Goal: Task Accomplishment & Management: Complete application form

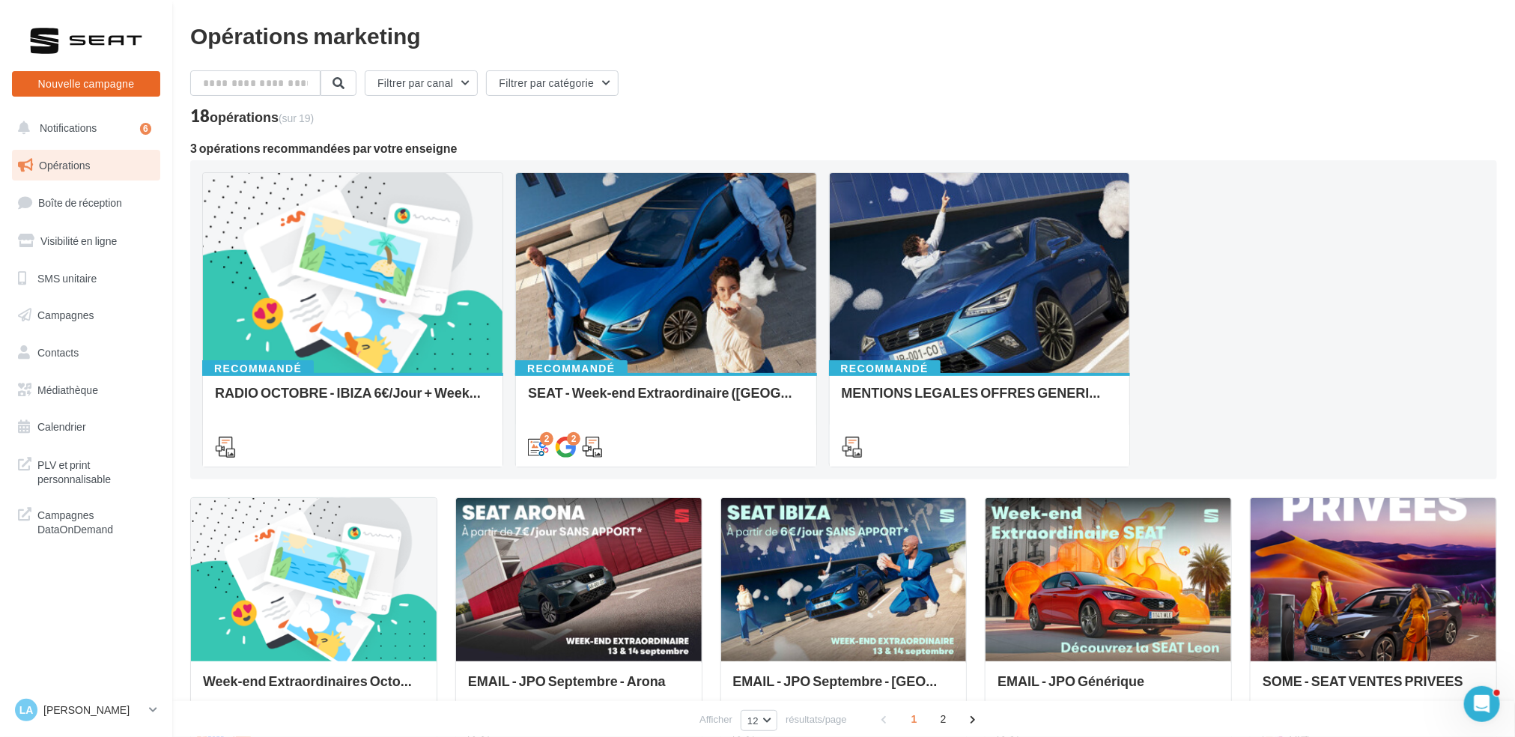
click at [124, 80] on button "Nouvelle campagne" at bounding box center [86, 83] width 148 height 25
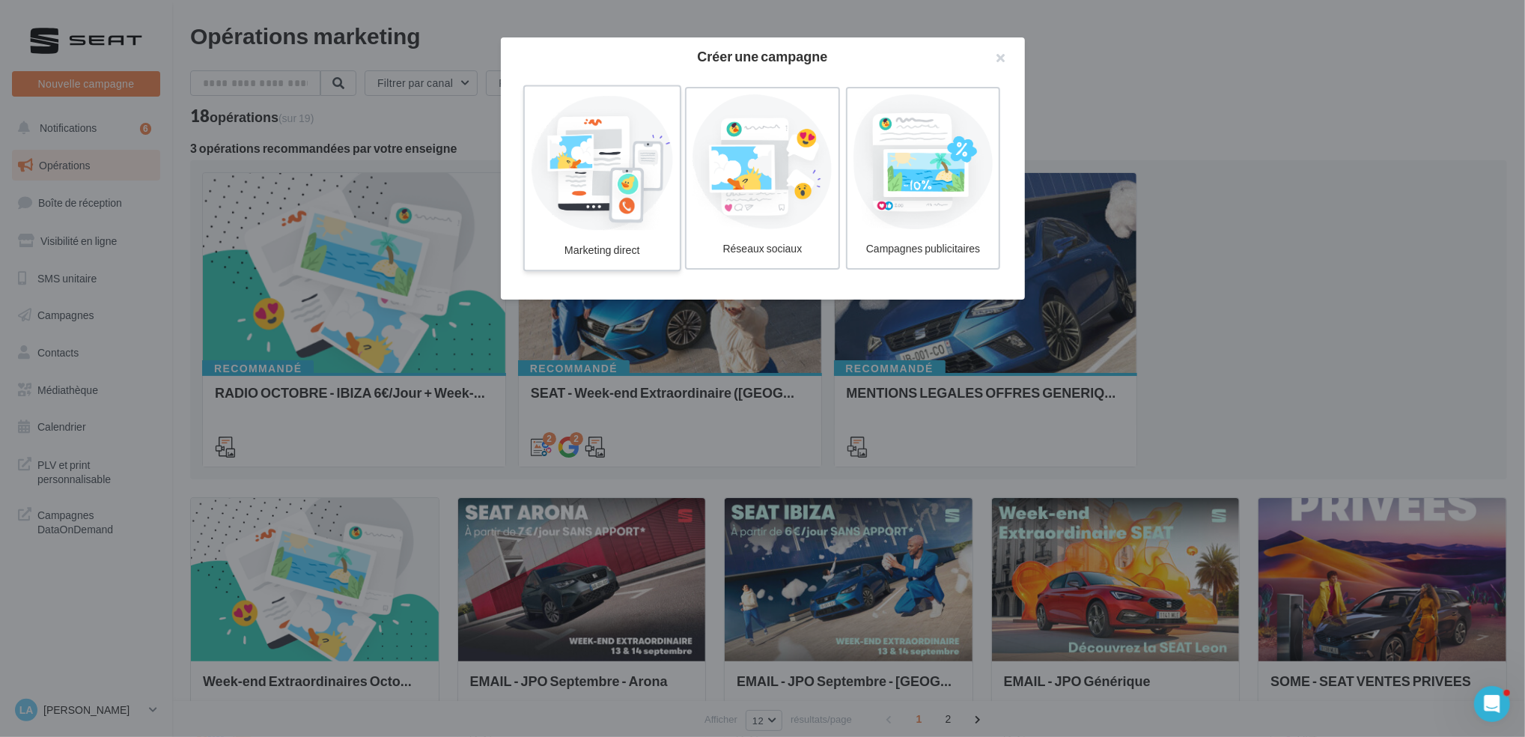
click at [599, 243] on div "Marketing direct" at bounding box center [602, 251] width 142 height 28
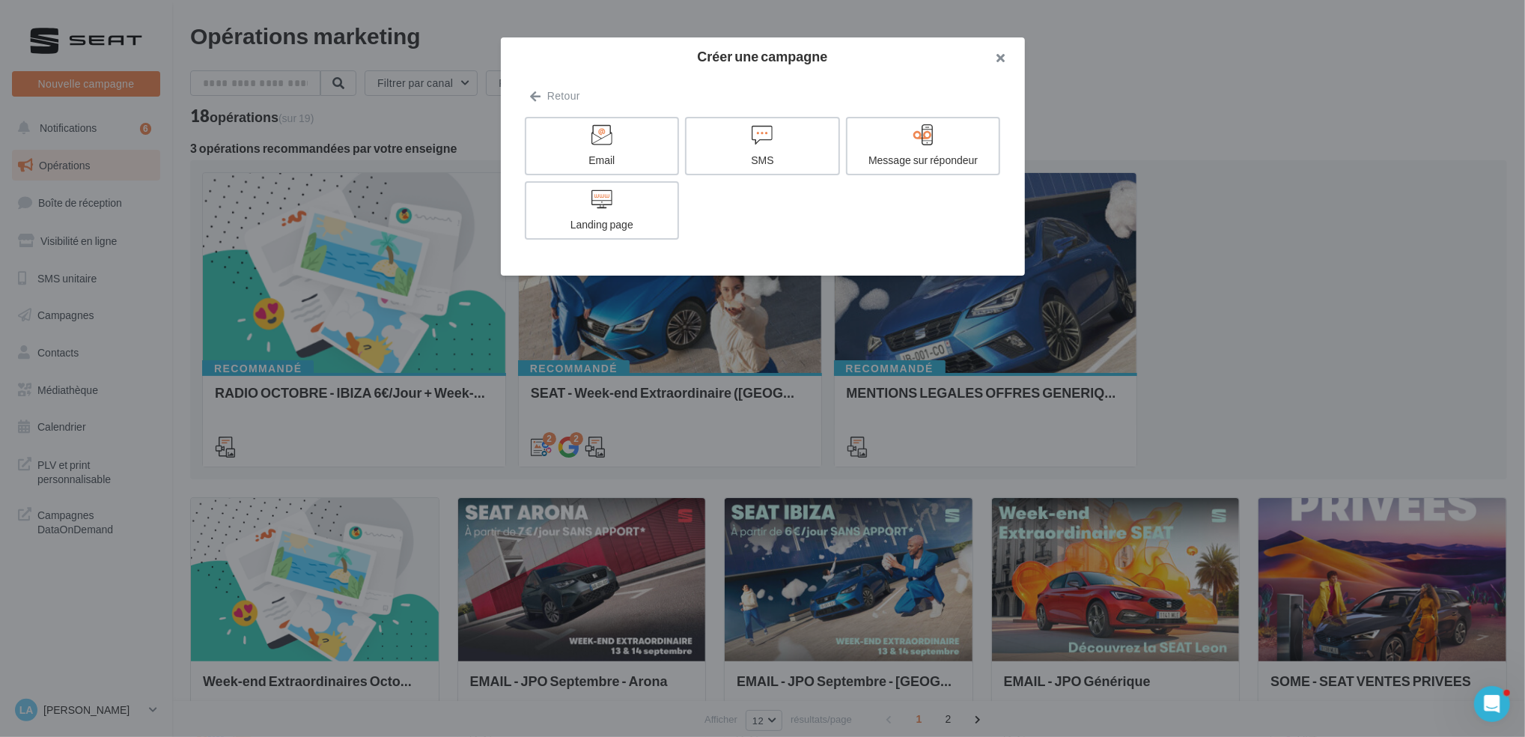
click at [1003, 58] on button "button" at bounding box center [995, 59] width 60 height 45
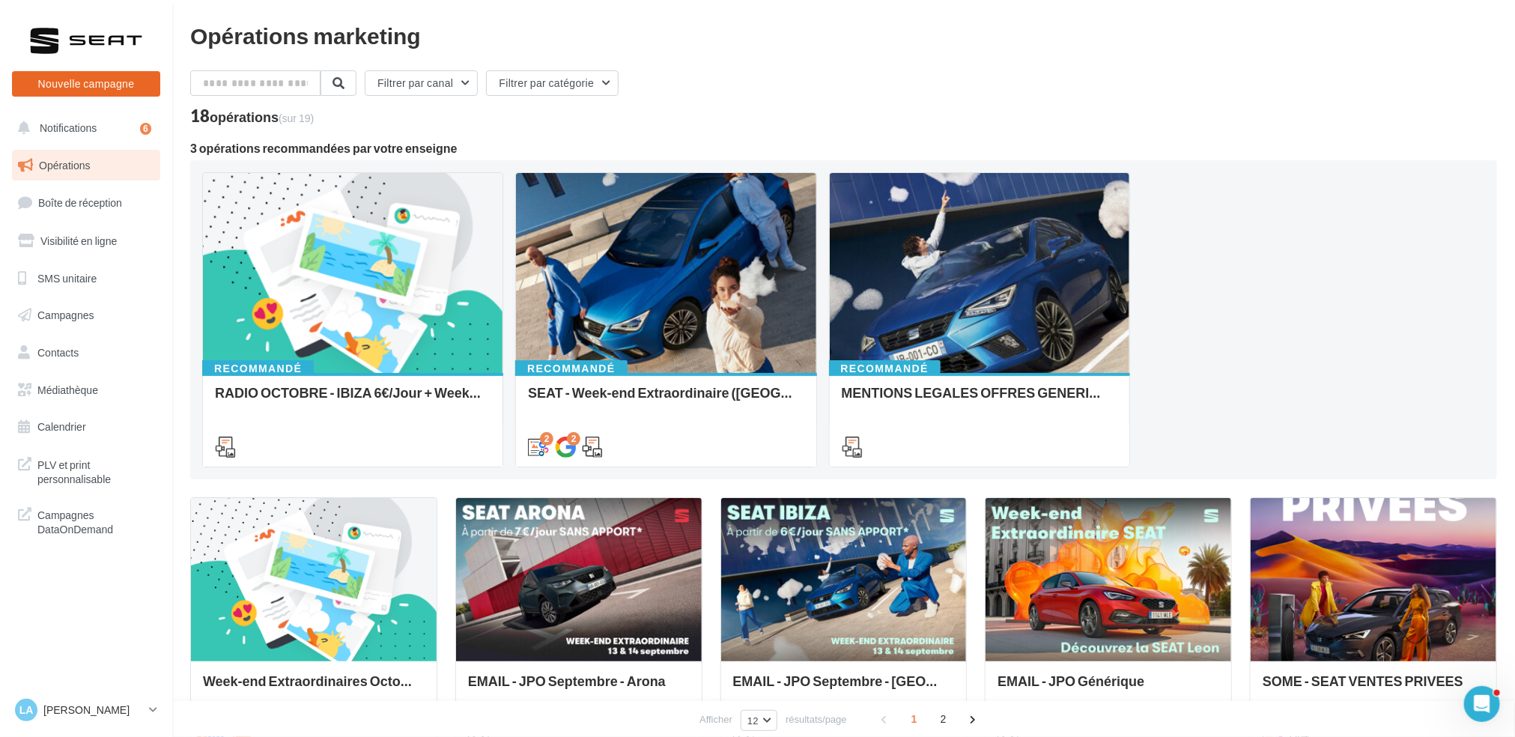
click at [76, 79] on button "Nouvelle campagne" at bounding box center [86, 83] width 148 height 25
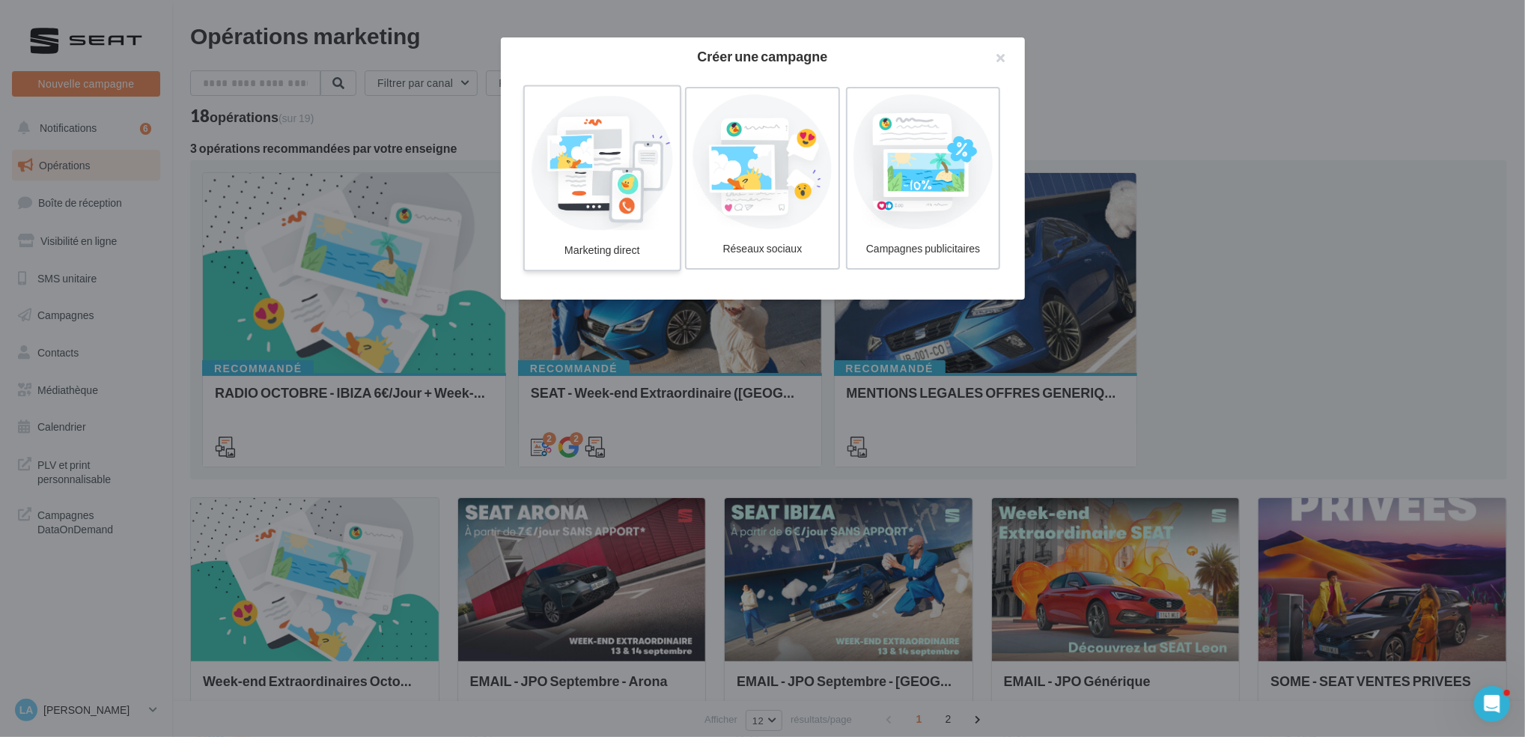
click at [607, 215] on div at bounding box center [602, 162] width 142 height 138
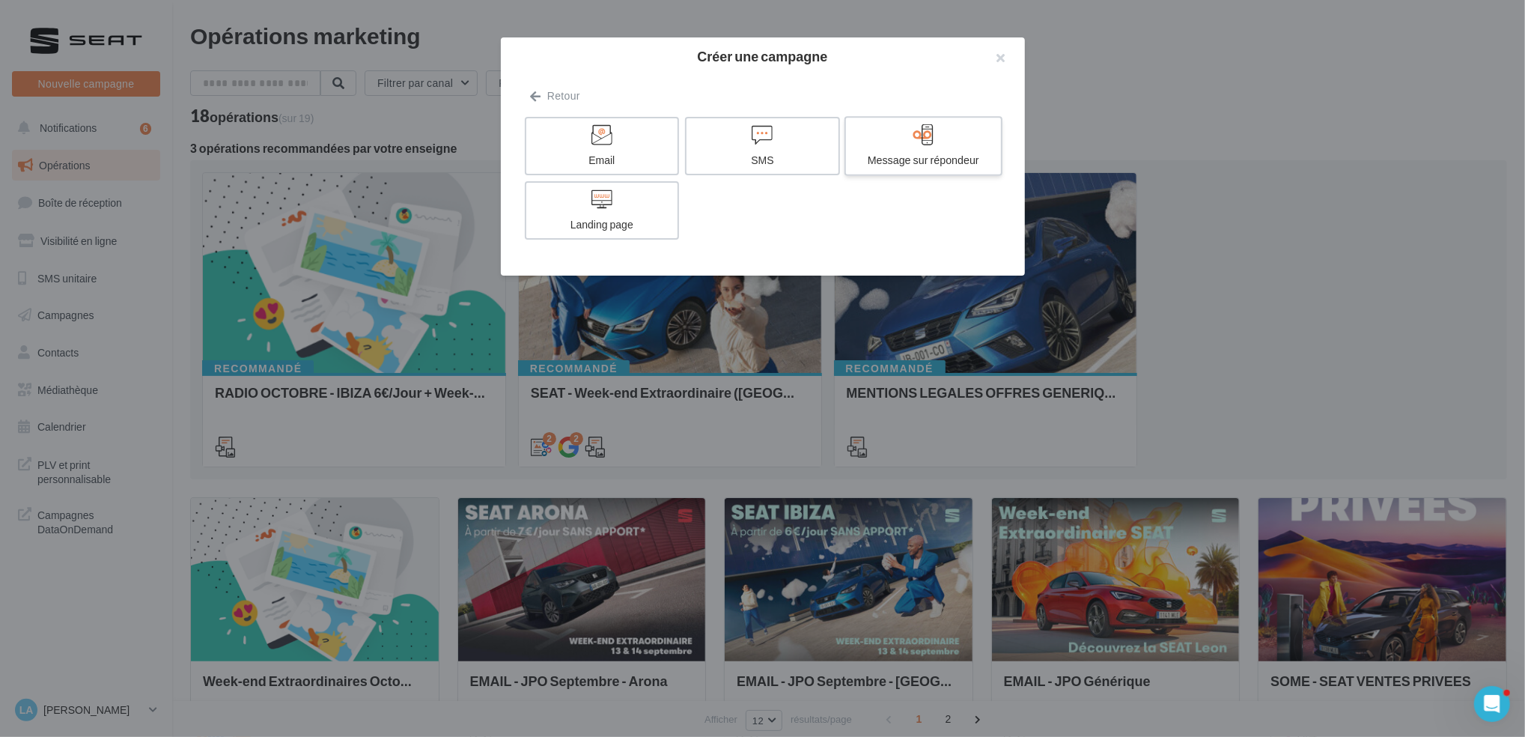
click at [969, 153] on div "Message sur répondeur" at bounding box center [923, 160] width 142 height 15
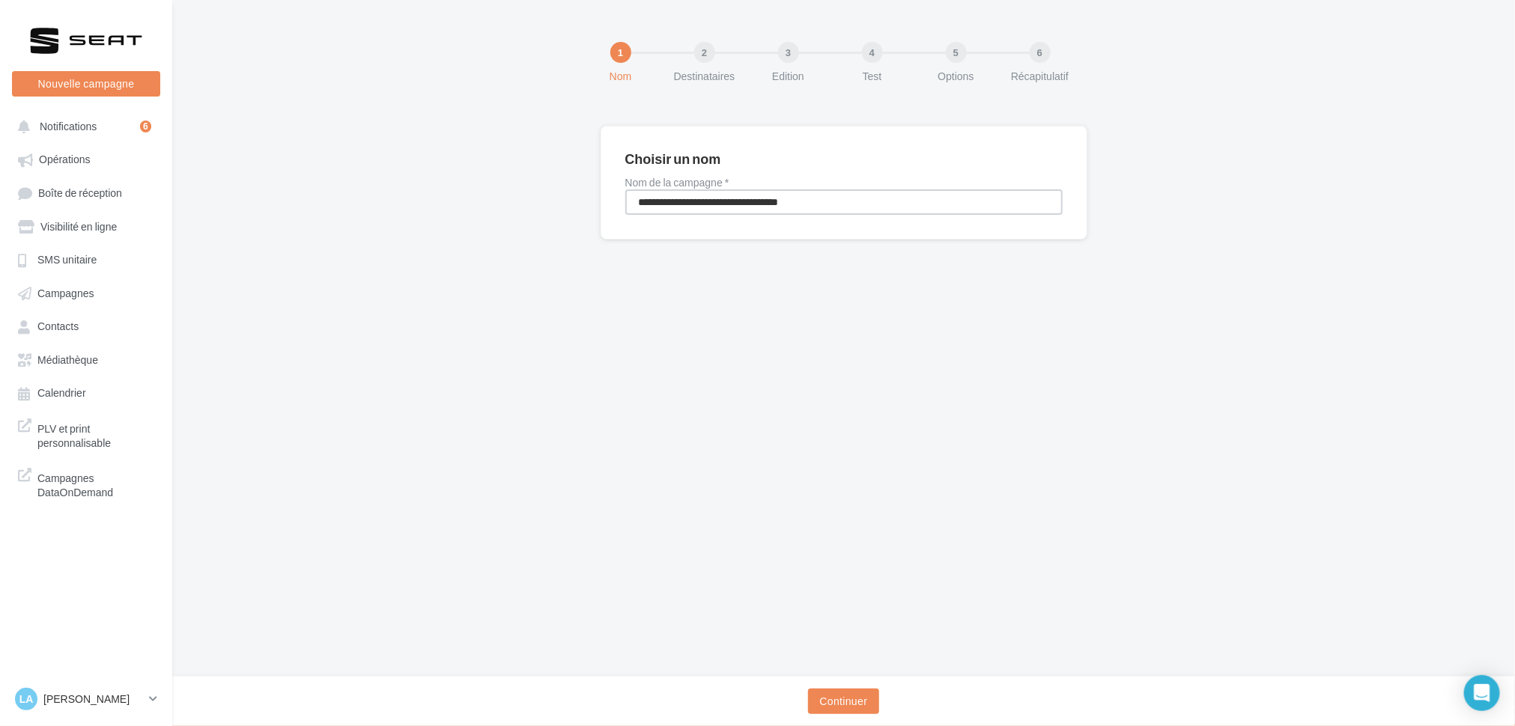
click at [733, 213] on input "**********" at bounding box center [843, 201] width 437 height 25
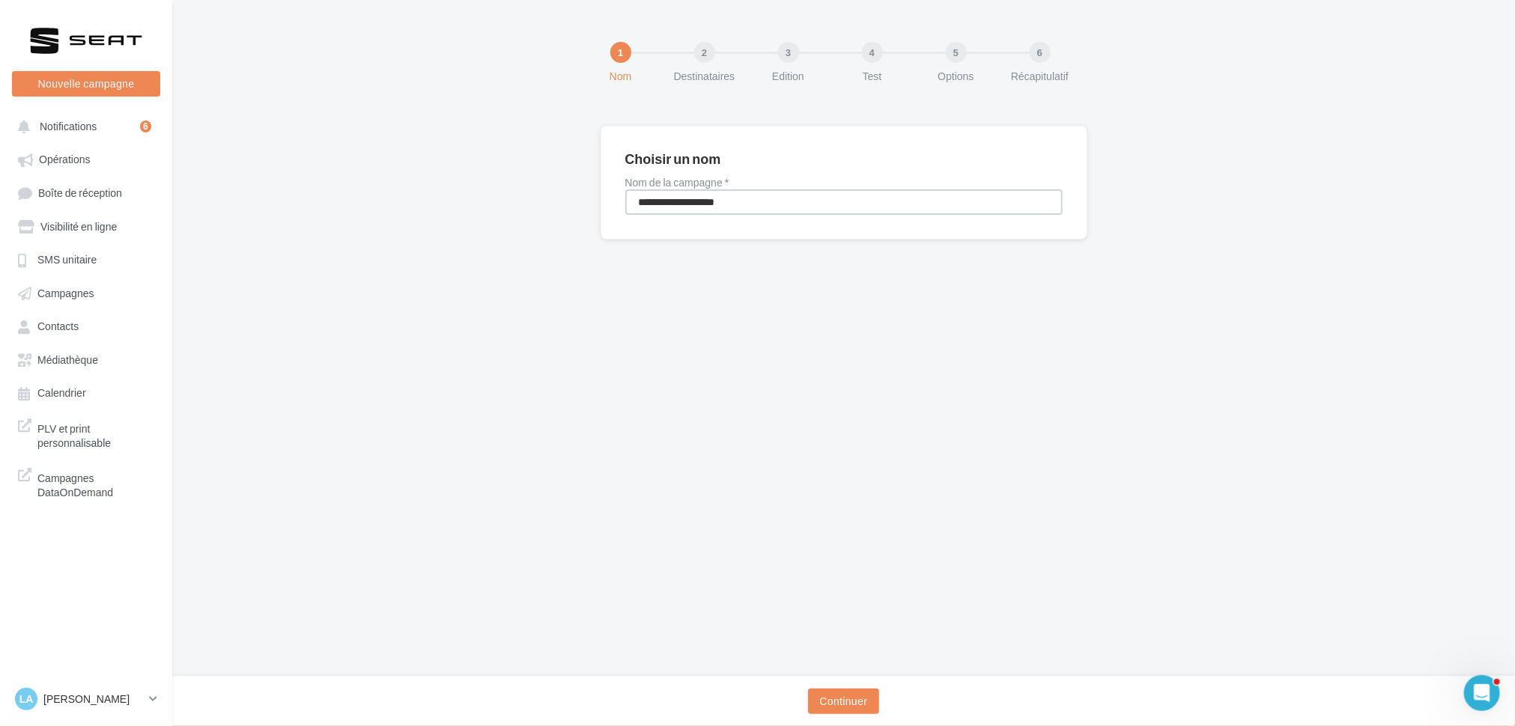
click at [733, 213] on input "**********" at bounding box center [843, 201] width 437 height 25
type input "**********"
click at [875, 694] on button "Continuer" at bounding box center [844, 701] width 72 height 25
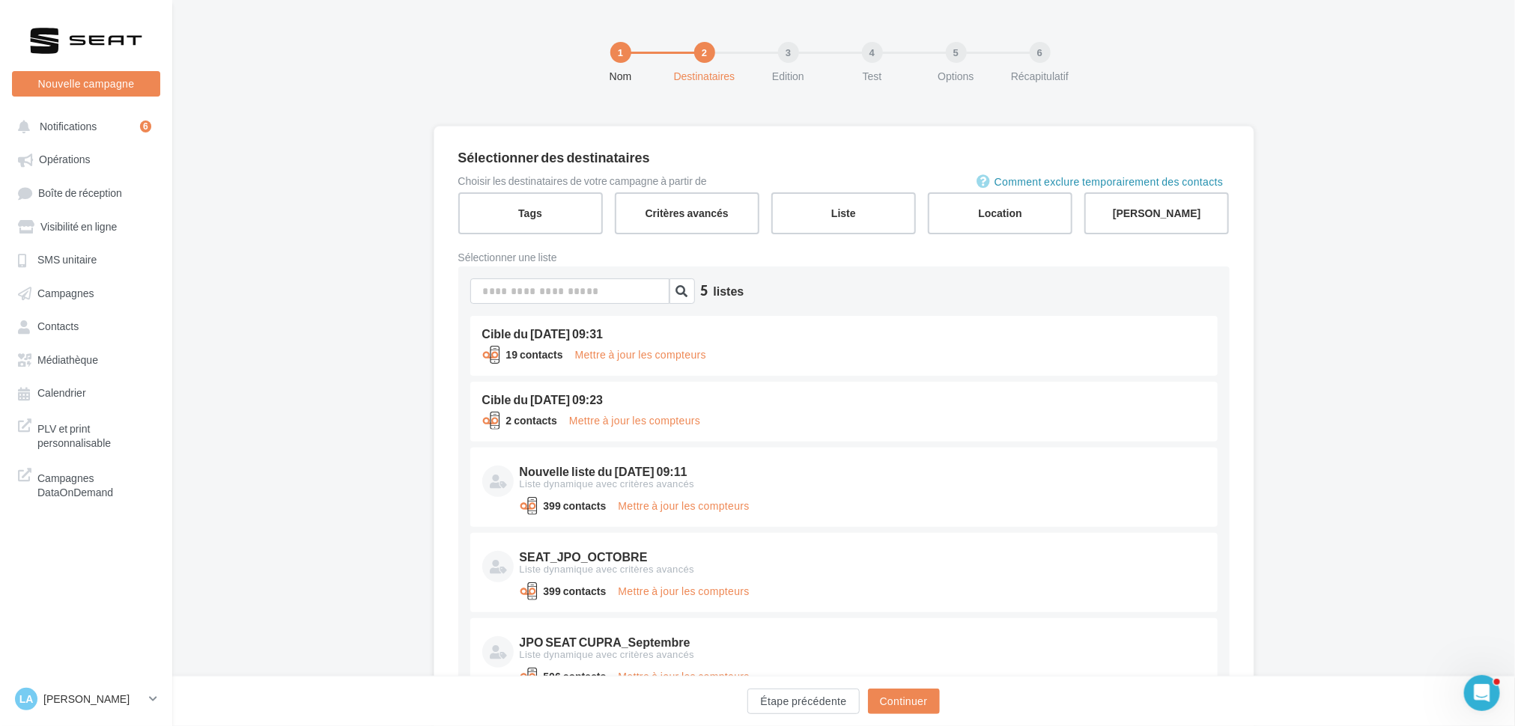
click at [499, 216] on label "Tags" at bounding box center [530, 213] width 145 height 42
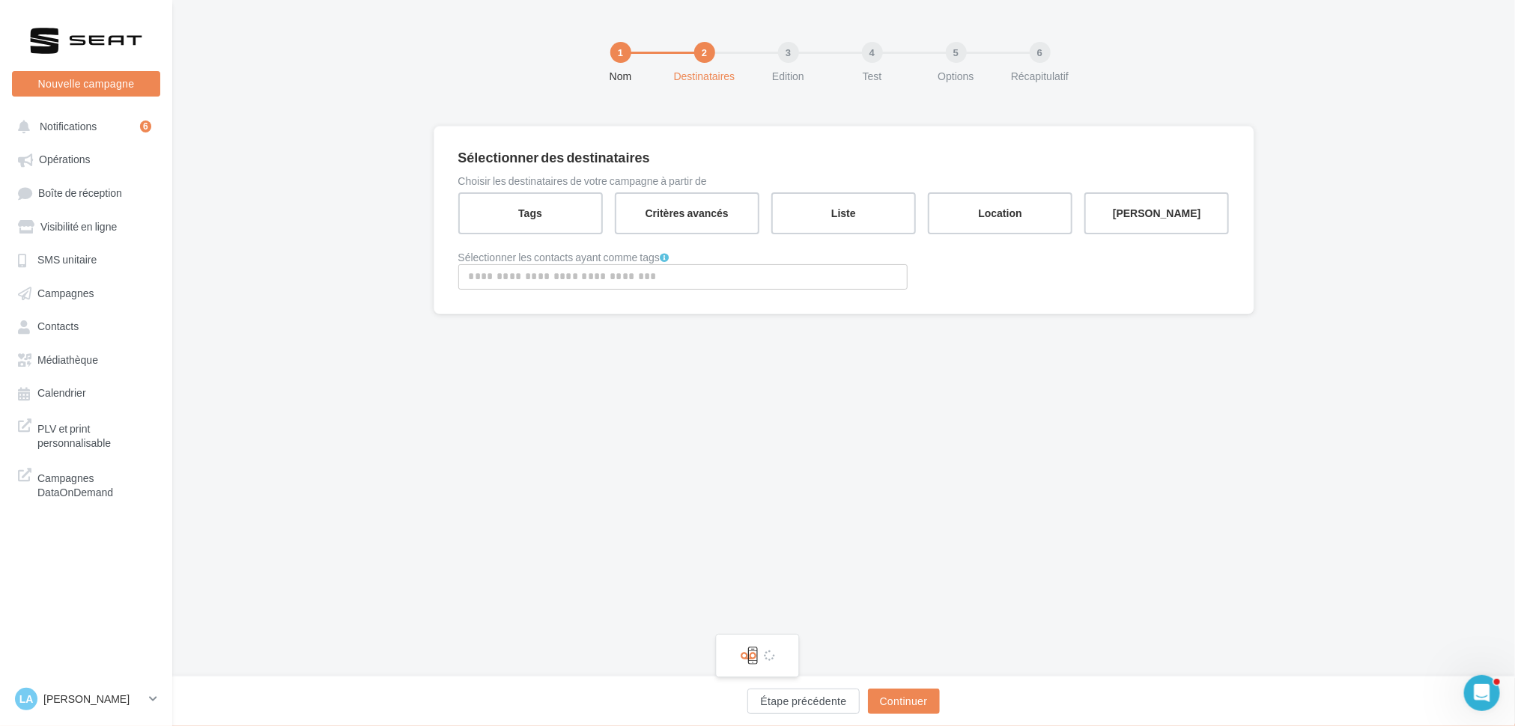
click at [563, 285] on div at bounding box center [683, 278] width 442 height 19
click at [564, 279] on input "Rechercher ou sélectionner un tag" at bounding box center [683, 276] width 442 height 17
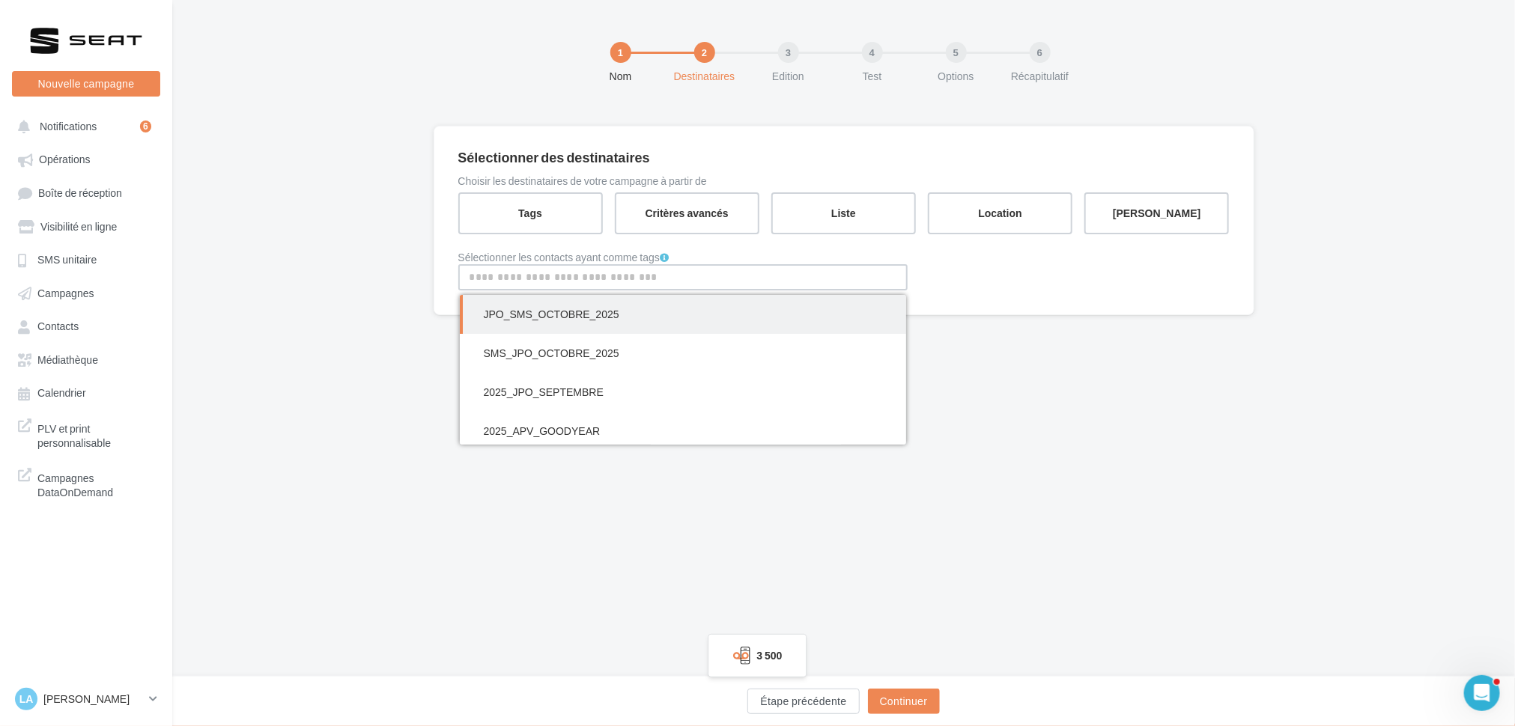
click at [561, 318] on span "JPO_SMS_OCTOBRE_2025" at bounding box center [552, 314] width 136 height 13
click at [359, 438] on div "1 Nom 2 Destinataires 3 Edition 4 Test 5 Options 6 Récapitulatif Sélectionner d…" at bounding box center [843, 338] width 1343 height 677
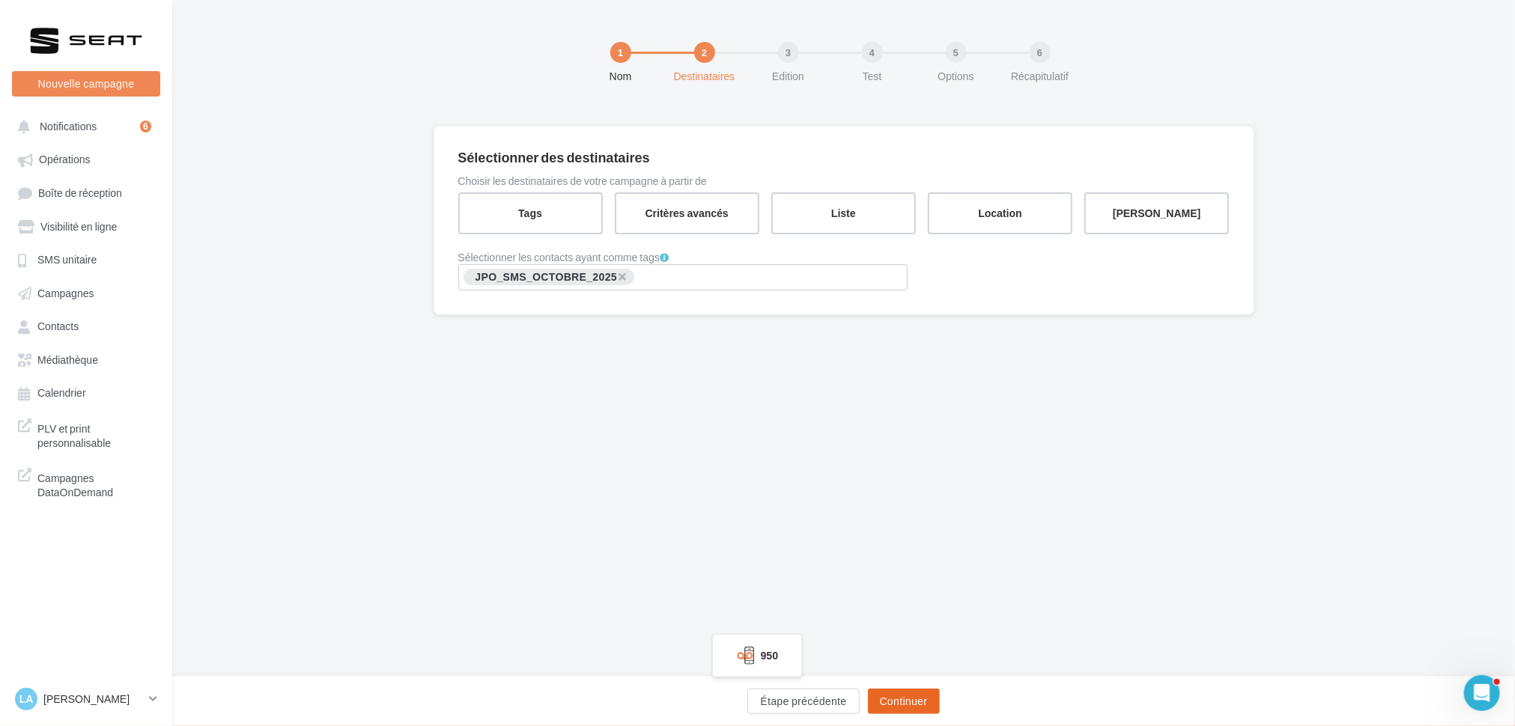
click at [899, 705] on button "Continuer" at bounding box center [904, 701] width 72 height 25
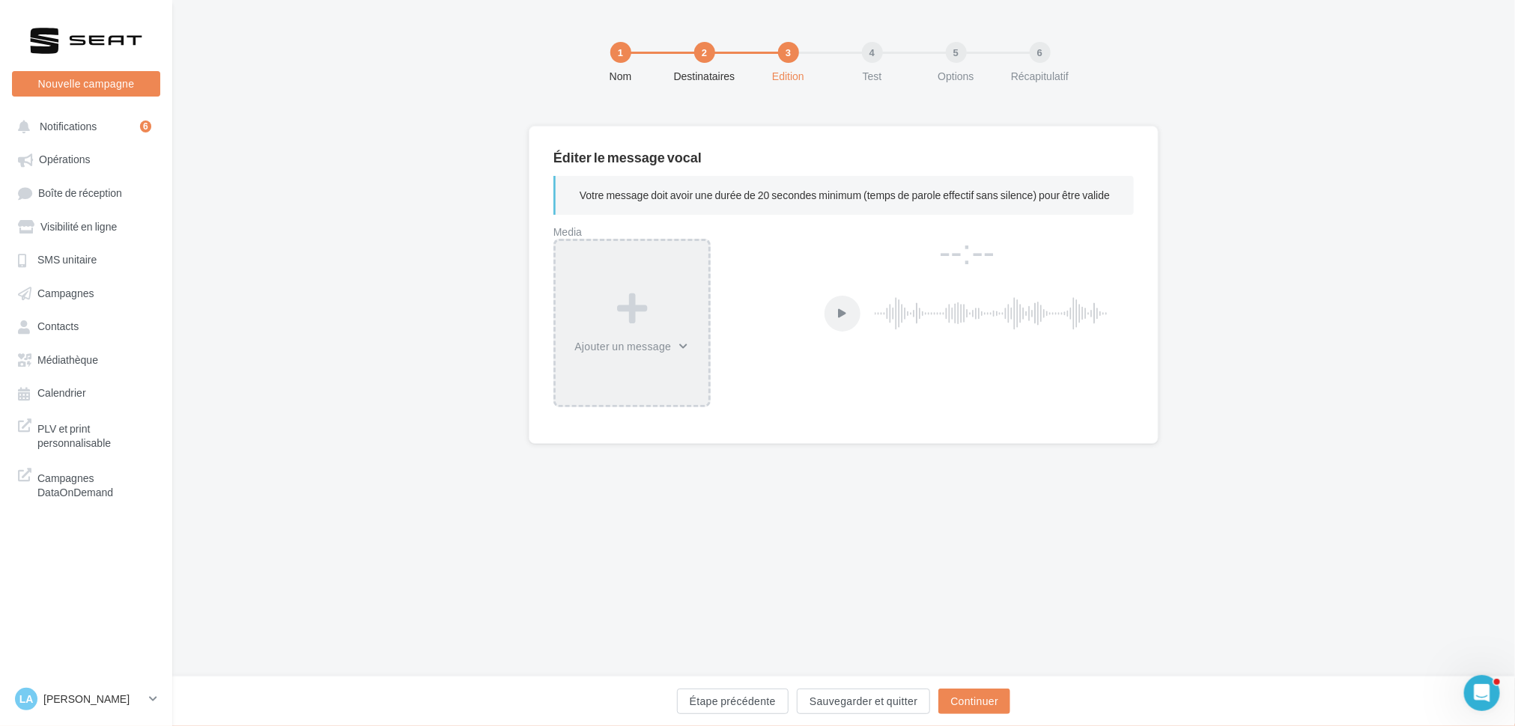
click at [667, 302] on div "Ajouter un message" at bounding box center [632, 323] width 153 height 64
click at [651, 386] on button "Depuis la bibliothèque" at bounding box center [649, 384] width 185 height 39
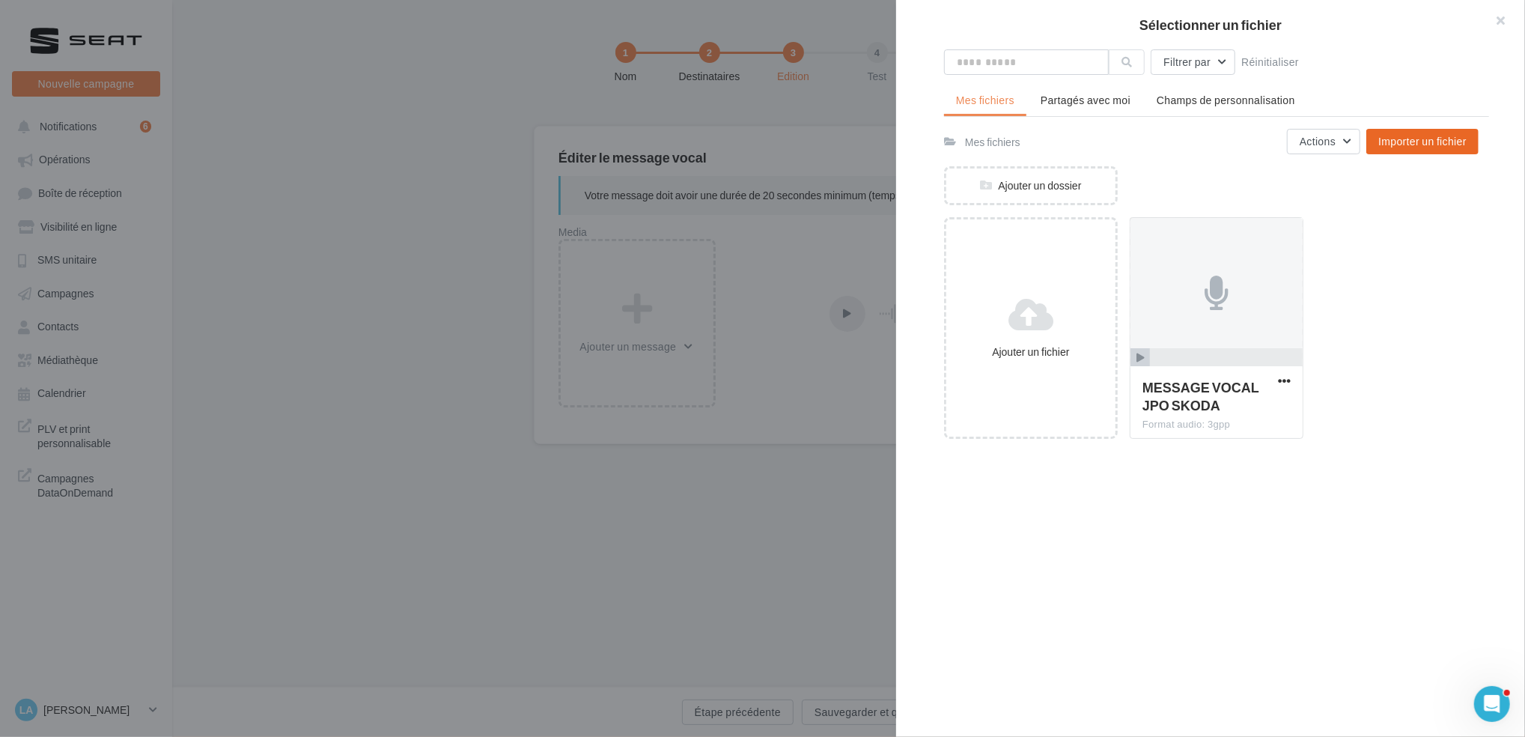
click at [1409, 147] on button "Importer un fichier" at bounding box center [1423, 141] width 112 height 25
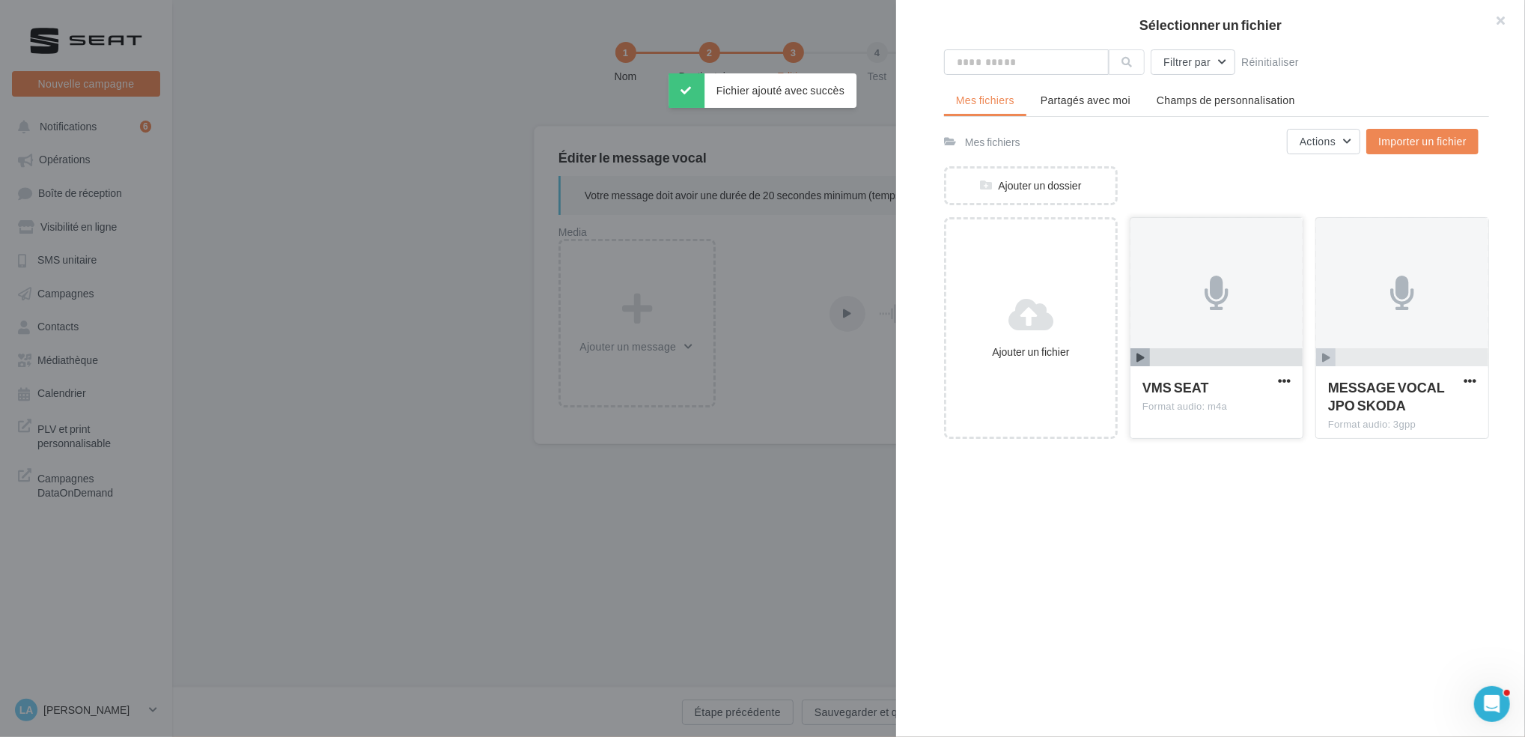
click at [1140, 362] on span "button" at bounding box center [1140, 357] width 19 height 19
click at [1283, 380] on span "button" at bounding box center [1284, 380] width 13 height 13
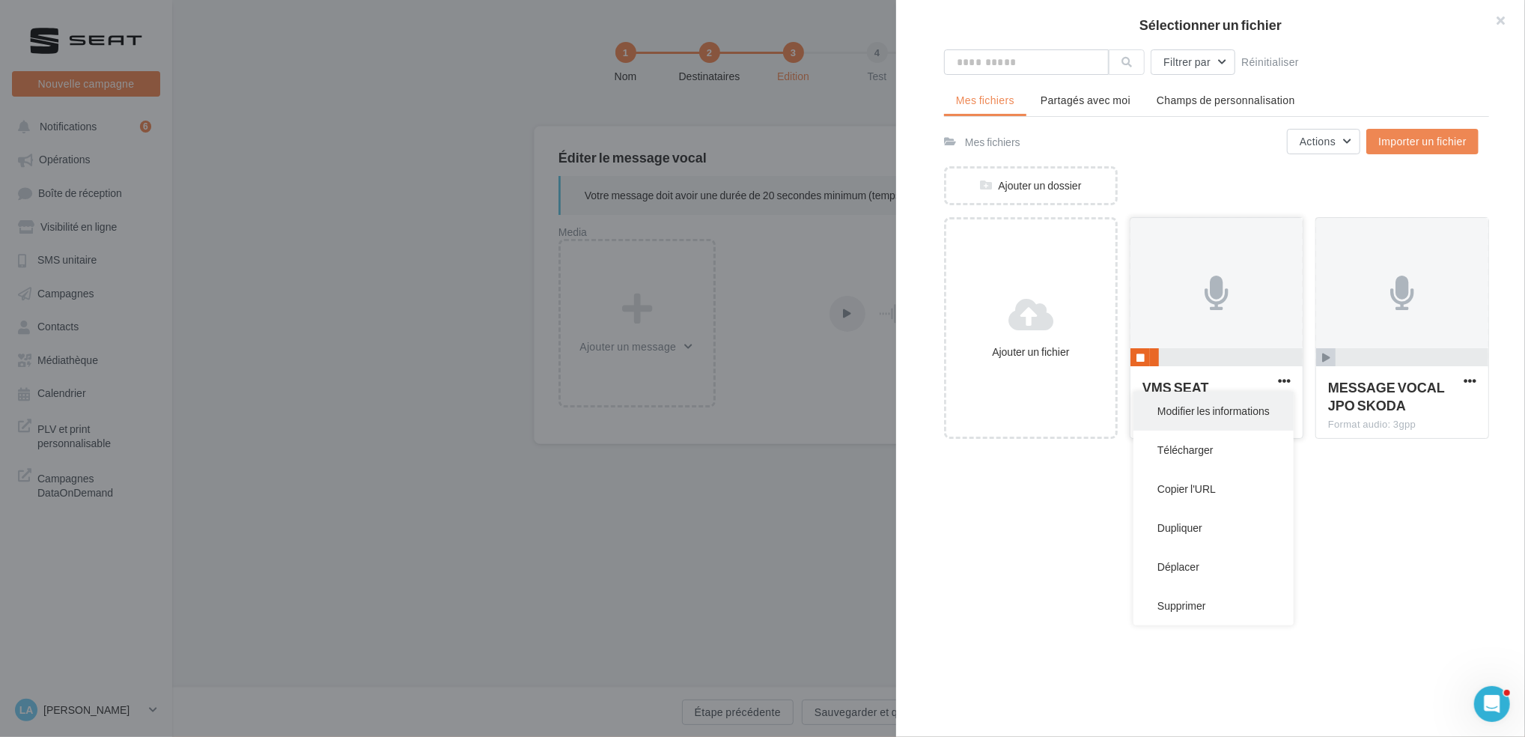
click at [1253, 407] on button "Modifier les informations" at bounding box center [1214, 411] width 160 height 39
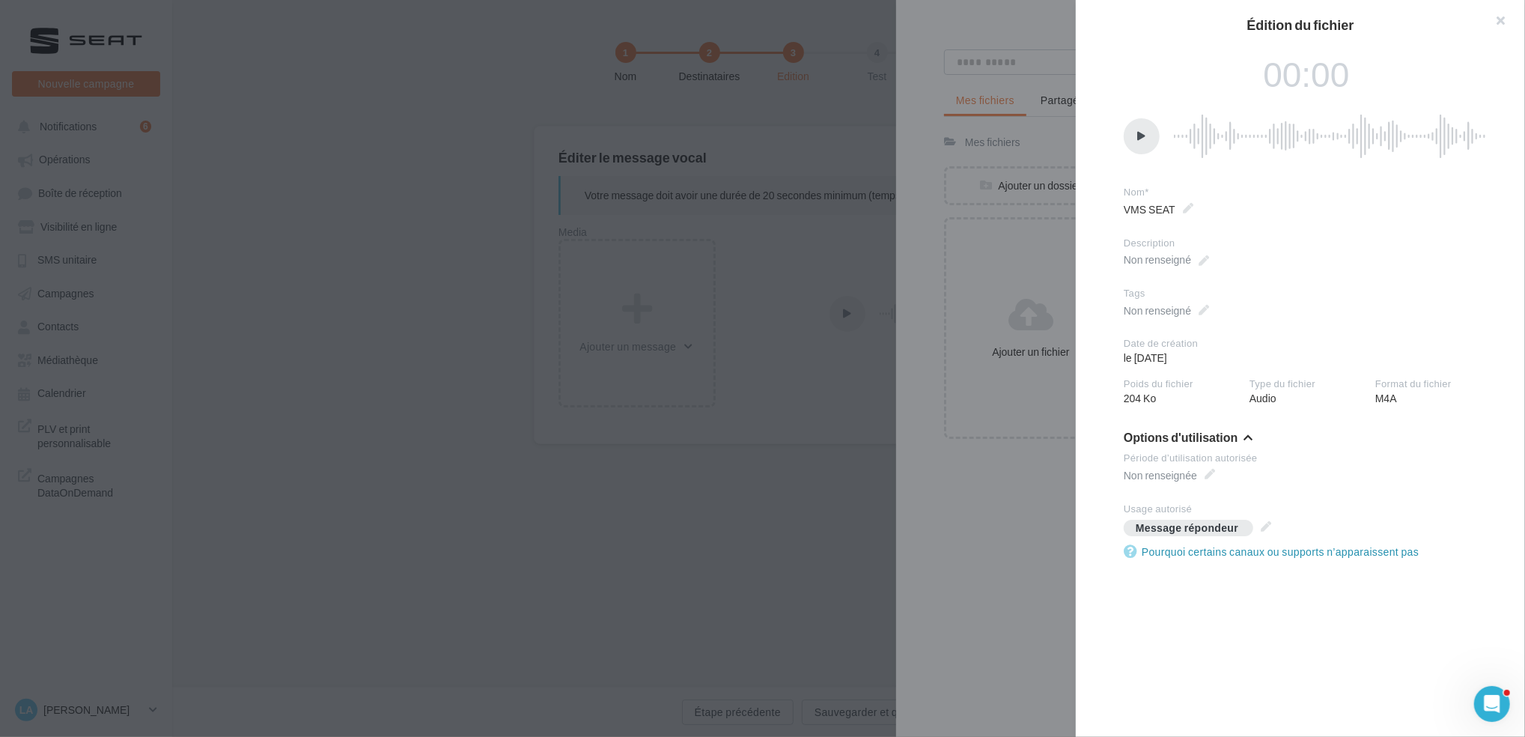
click at [1195, 133] on img at bounding box center [1331, 136] width 315 height 75
click at [1134, 144] on div at bounding box center [1142, 136] width 36 height 36
click at [1499, 19] on button "button" at bounding box center [1495, 22] width 60 height 45
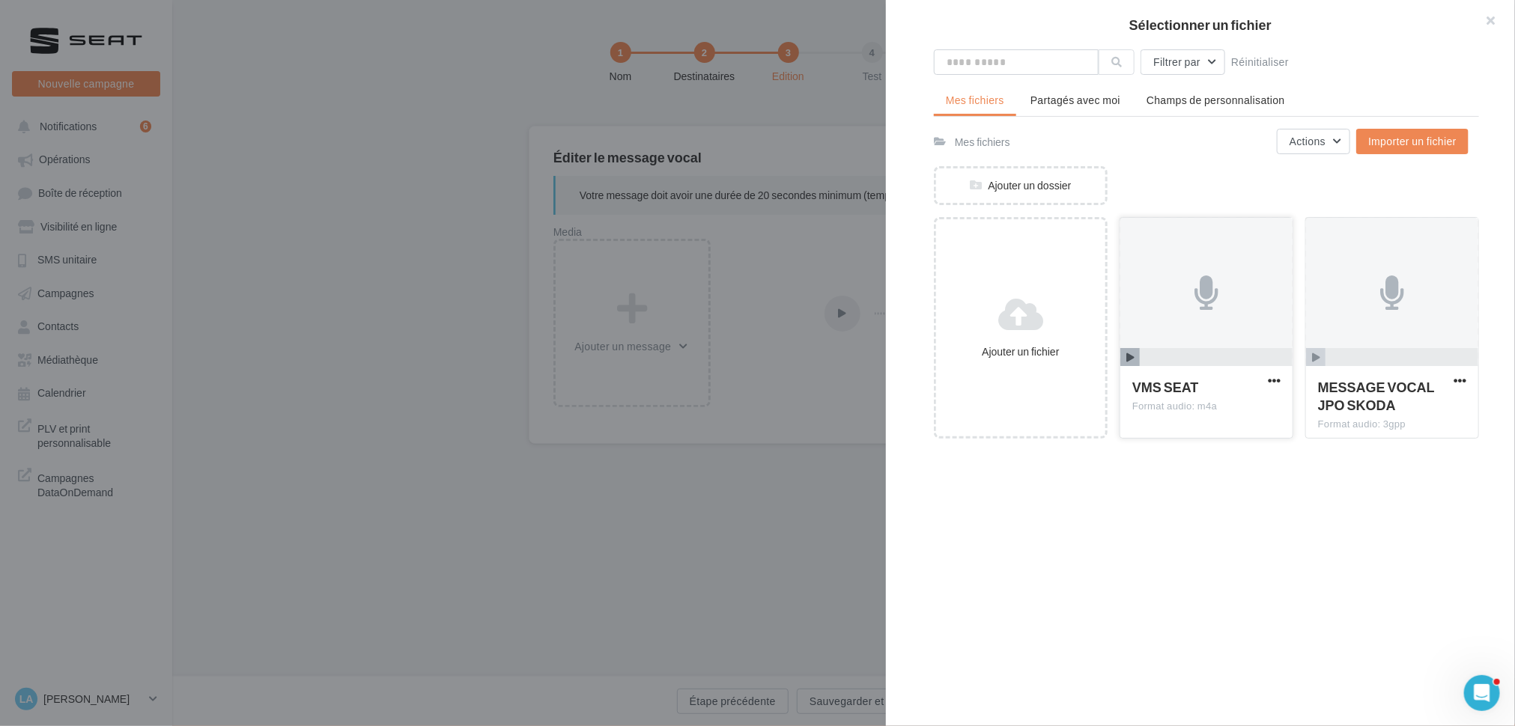
click at [1168, 277] on div at bounding box center [1206, 293] width 172 height 150
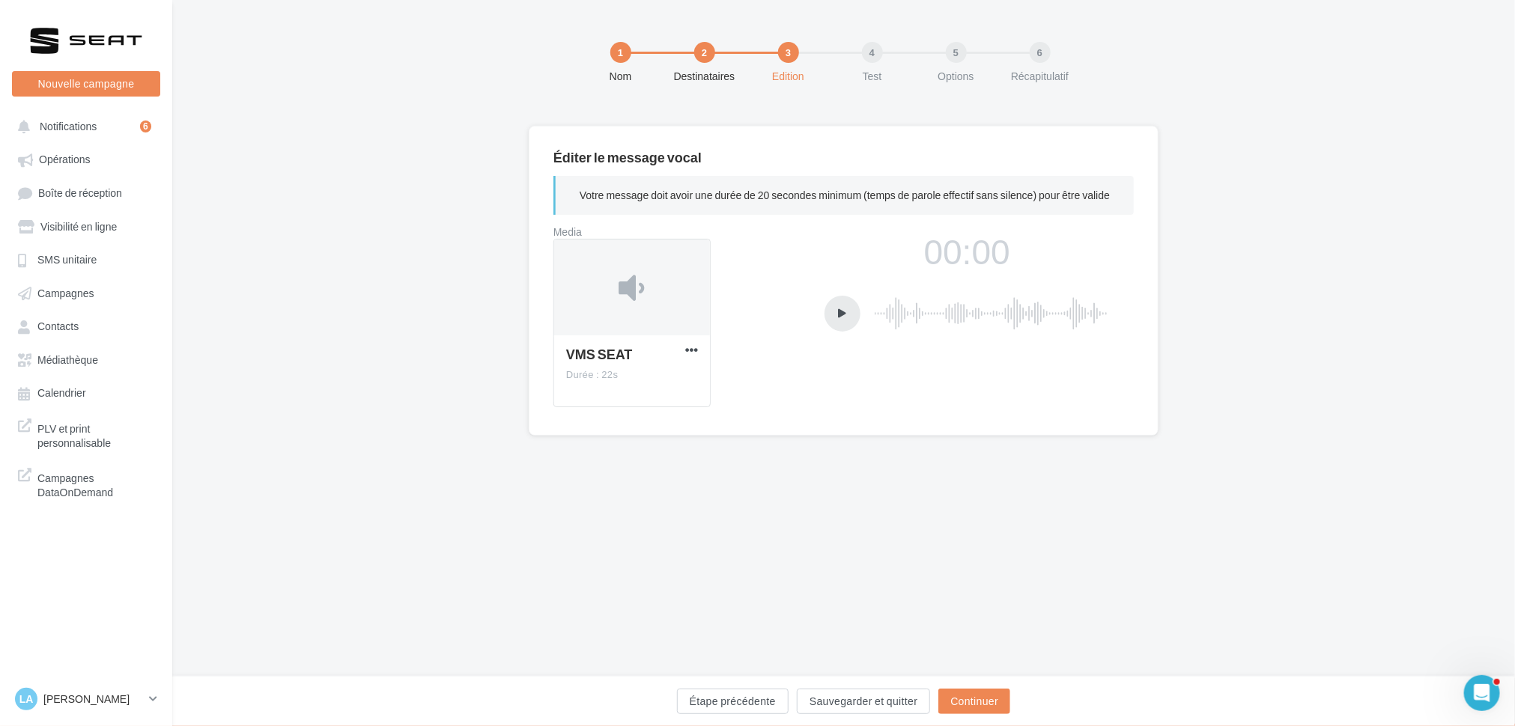
click at [832, 315] on div at bounding box center [842, 314] width 36 height 36
click at [434, 184] on div "Éditer le message vocal Votre message doit avoir une durée de 20 secondes minim…" at bounding box center [843, 305] width 1343 height 358
click at [983, 690] on button "Continuer" at bounding box center [974, 701] width 72 height 25
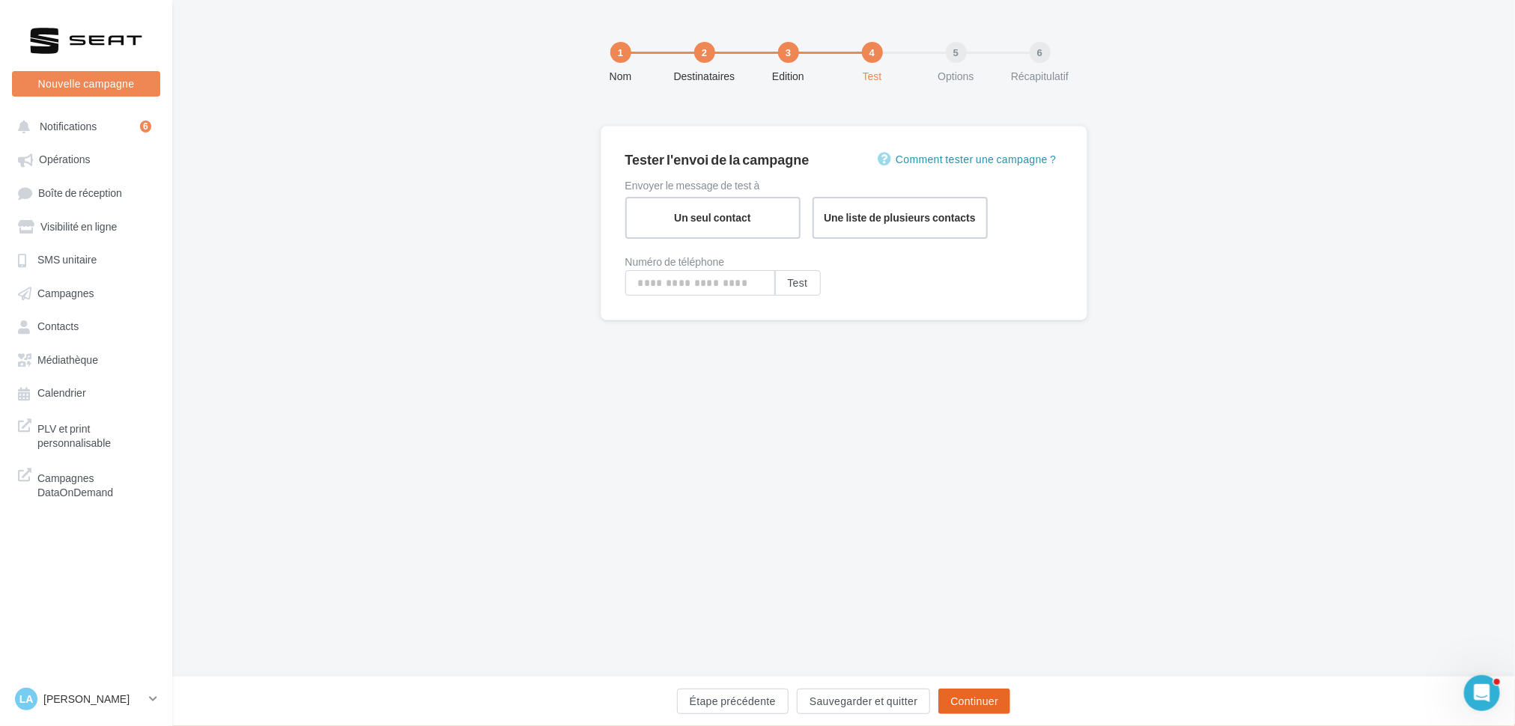
click at [955, 711] on button "Continuer" at bounding box center [974, 701] width 72 height 25
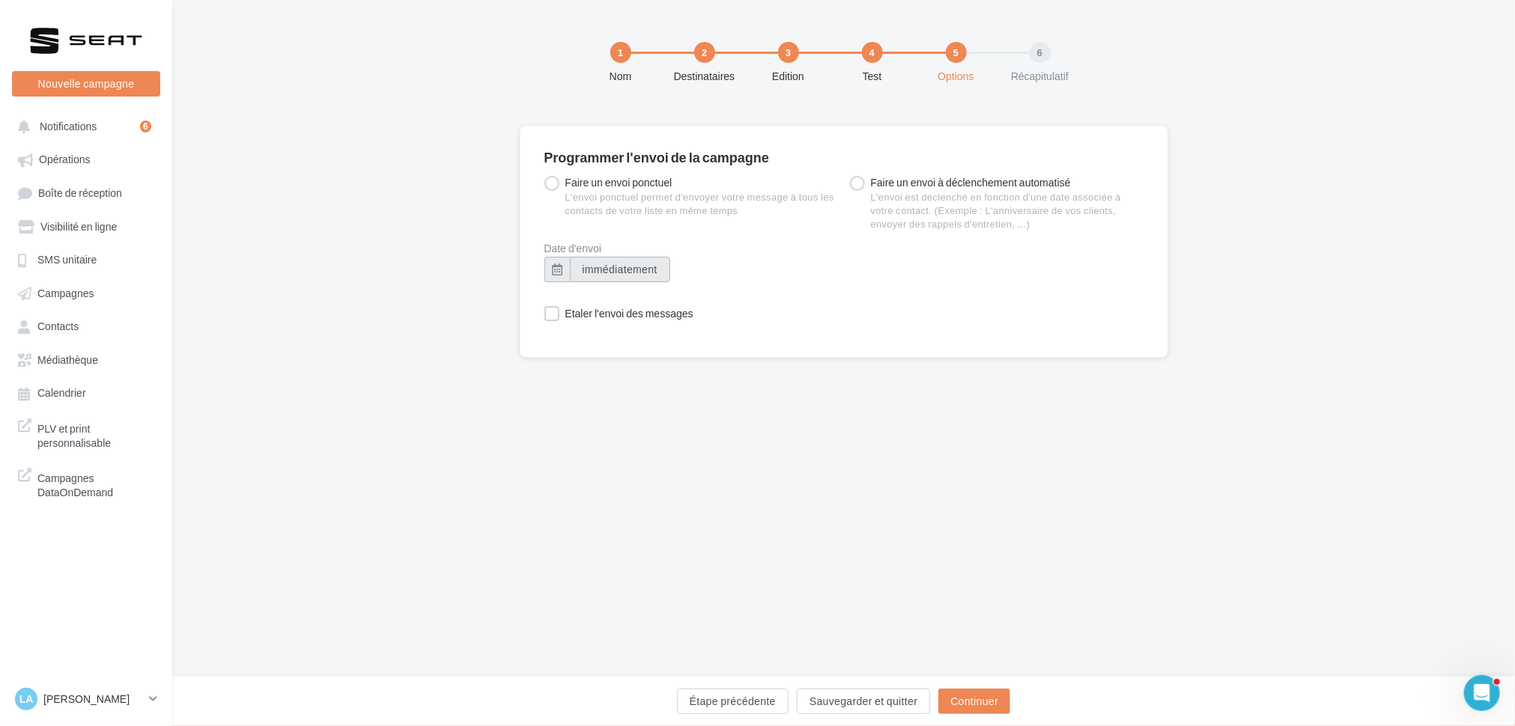
click at [589, 267] on span "immédiatement" at bounding box center [620, 269] width 75 height 13
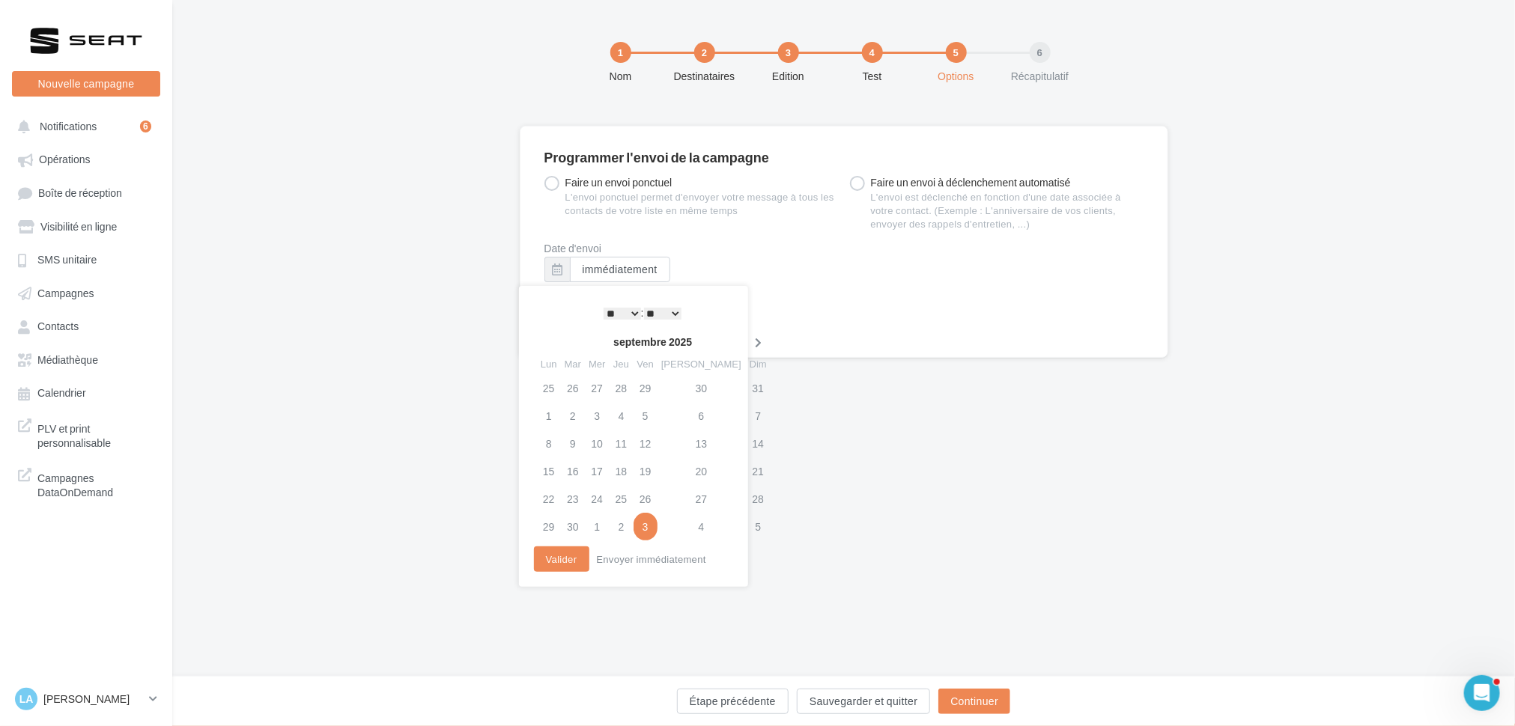
click at [749, 344] on icon at bounding box center [758, 343] width 19 height 10
click at [633, 418] on td "9" at bounding box center [622, 416] width 24 height 28
click at [631, 320] on div "* * * * * * * * * * ** ** ** ** ** ** ** ** ** ** ** ** ** ** : ** ** ** ** ** …" at bounding box center [642, 313] width 151 height 22
drag, startPoint x: 628, startPoint y: 308, endPoint x: 628, endPoint y: 316, distance: 8.3
click at [628, 308] on select "* * * * * * * * * * ** ** ** ** ** ** ** ** ** ** ** ** ** **" at bounding box center [622, 314] width 37 height 12
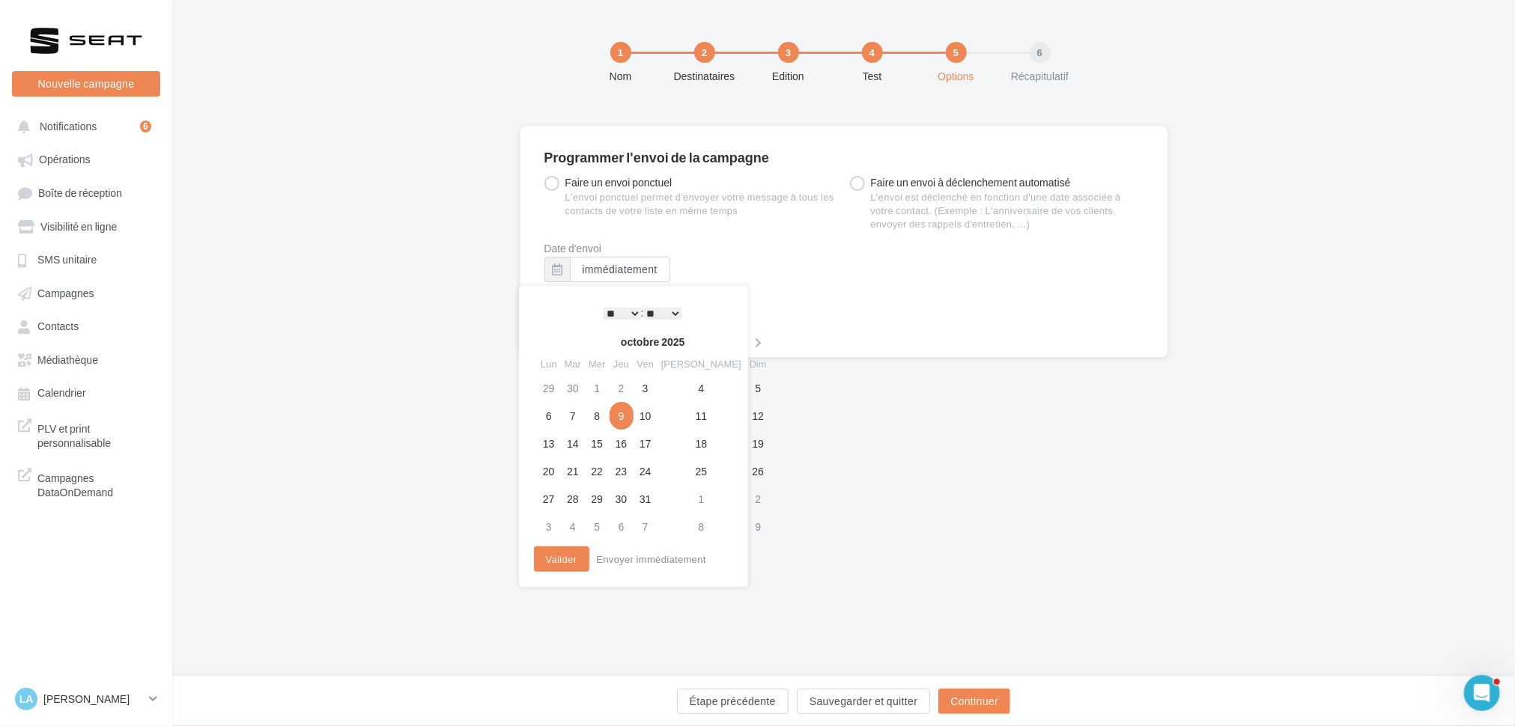
click at [669, 312] on select "** ** ** ** ** **" at bounding box center [662, 314] width 37 height 12
click at [566, 566] on button "Valider" at bounding box center [561, 559] width 55 height 25
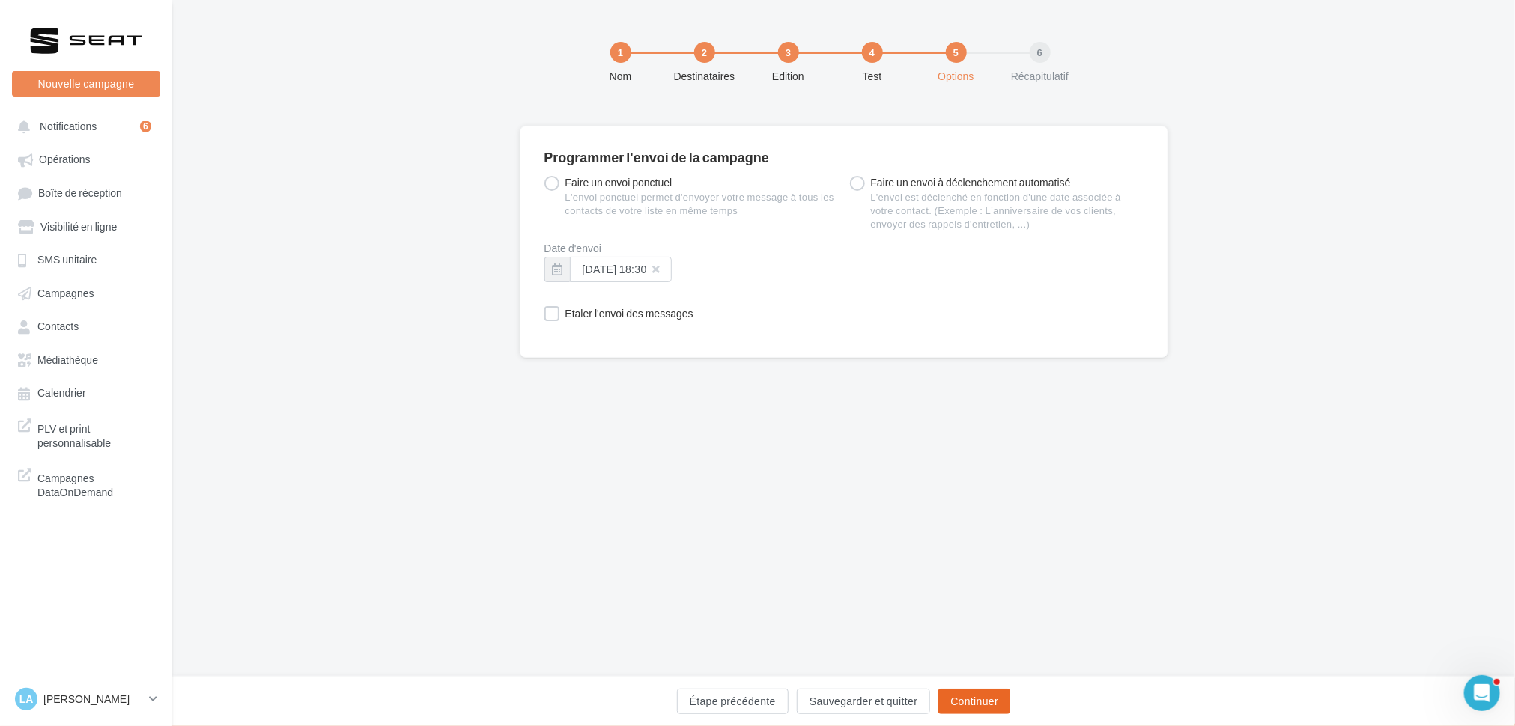
click at [971, 698] on button "Continuer" at bounding box center [974, 701] width 72 height 25
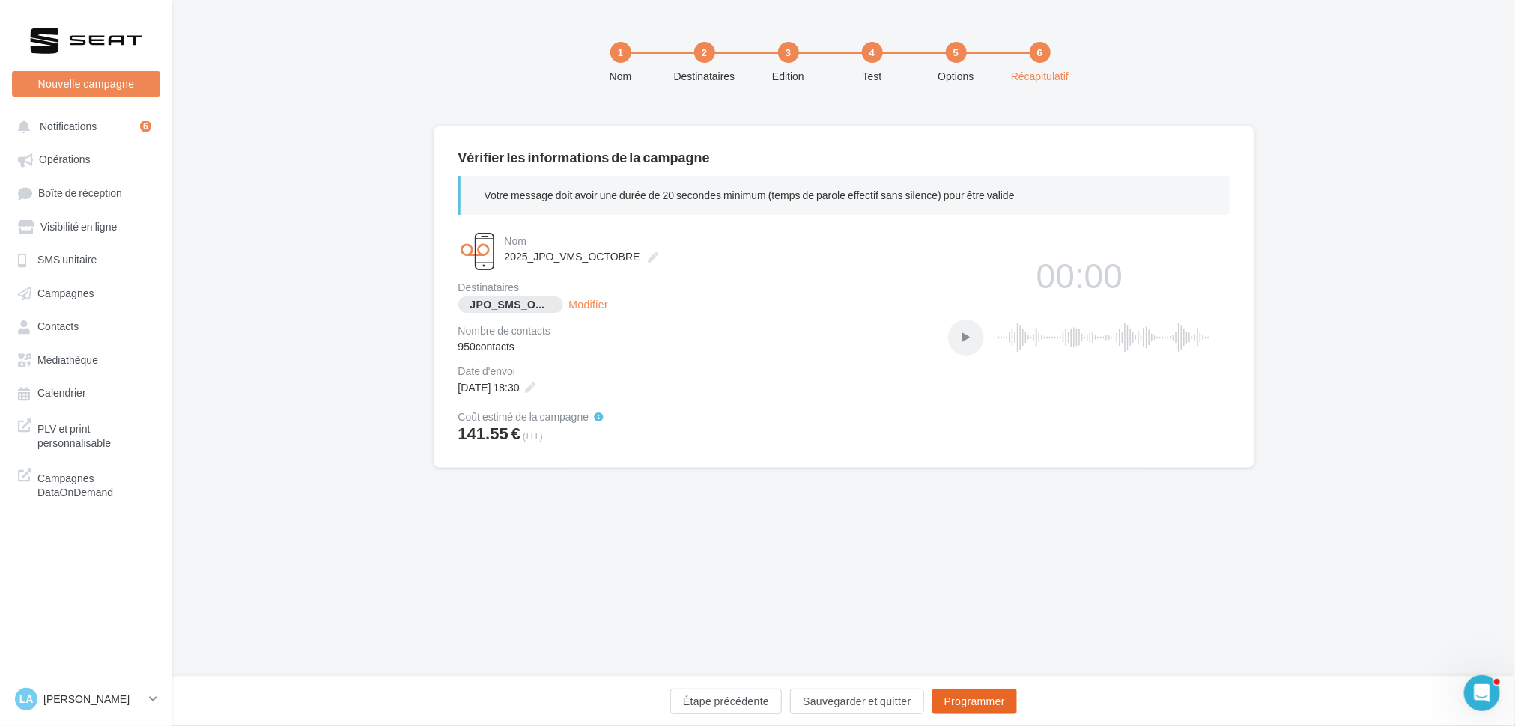
click at [989, 701] on button "Programmer" at bounding box center [974, 701] width 85 height 25
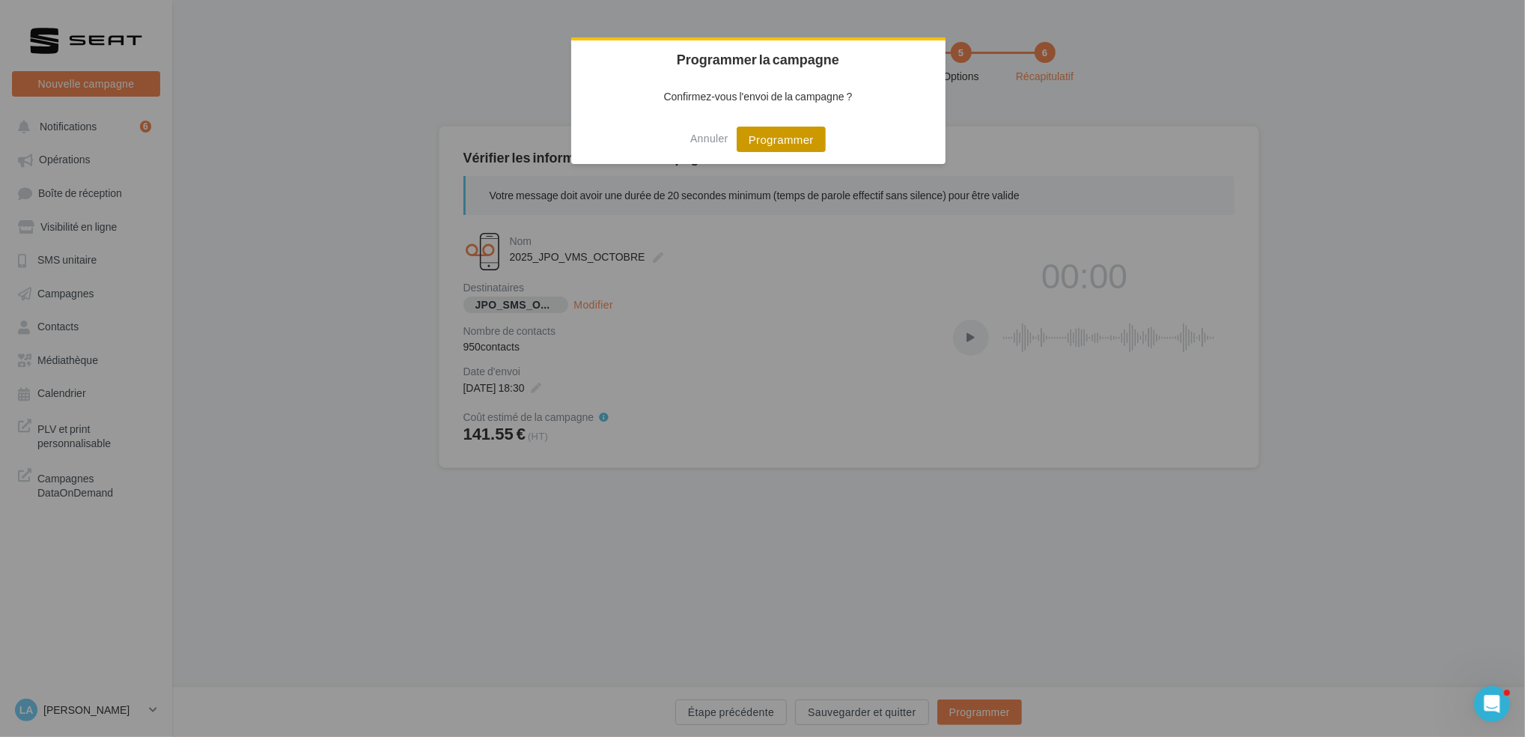
click at [794, 130] on button "Programmer" at bounding box center [781, 139] width 89 height 25
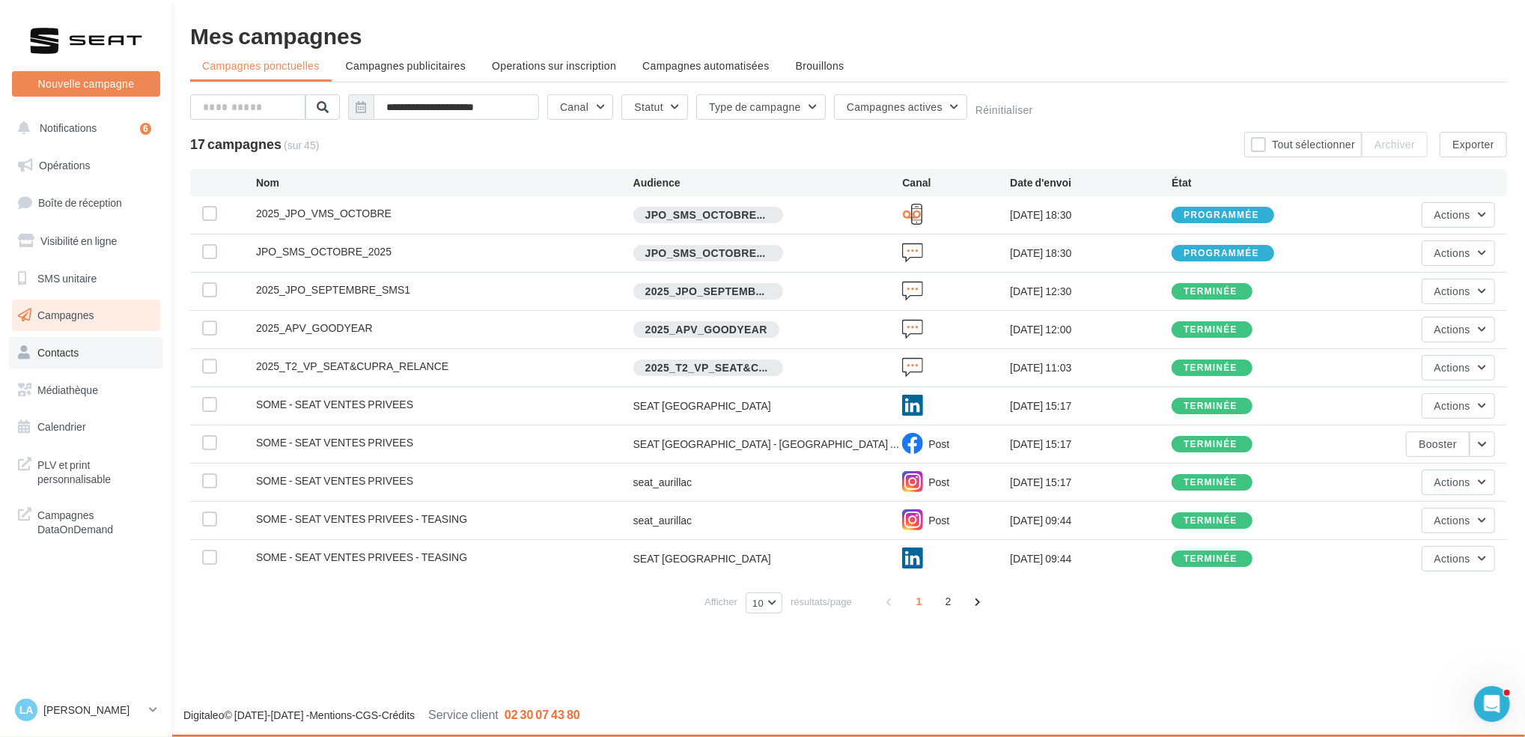
click at [80, 348] on link "Contacts" at bounding box center [86, 352] width 154 height 31
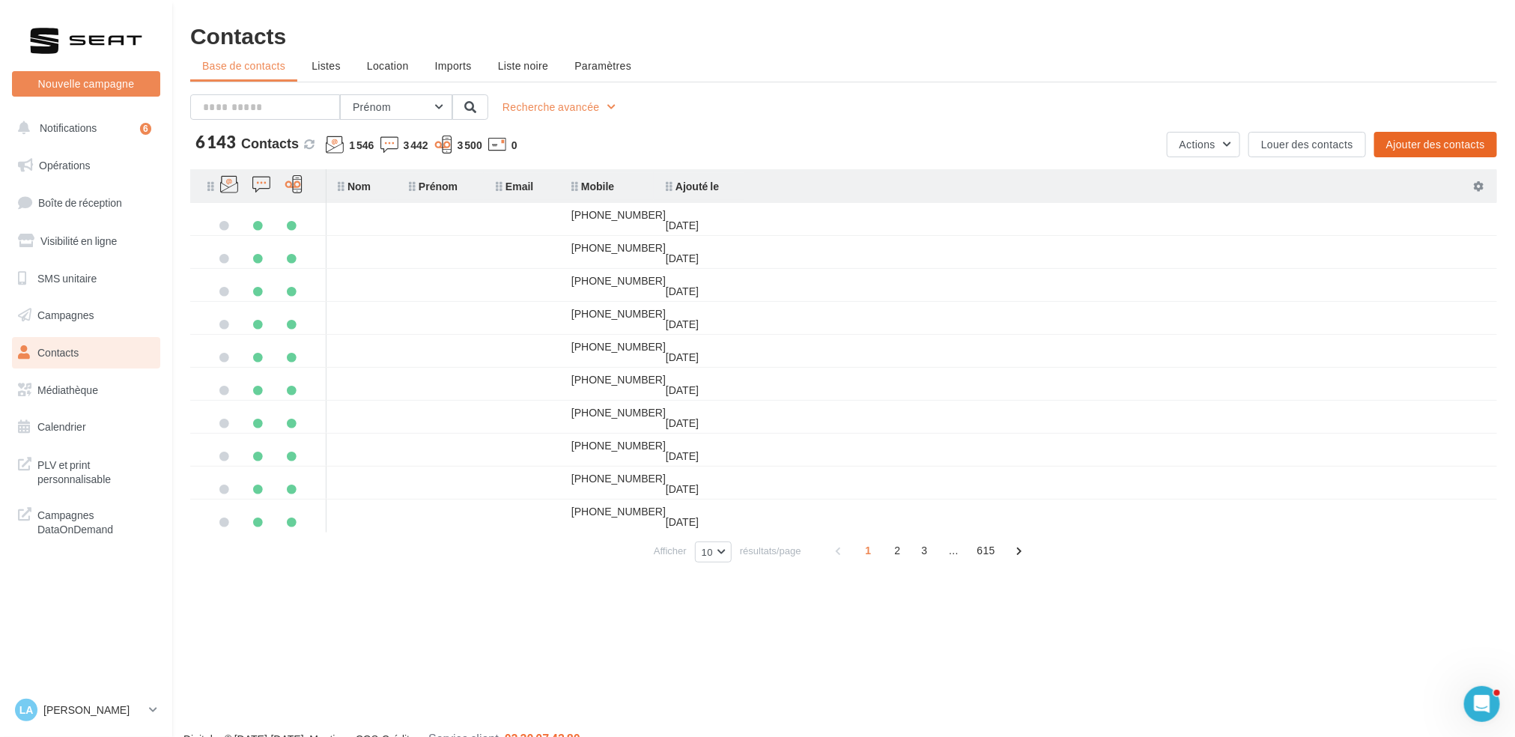
click at [1400, 148] on button "Ajouter des contacts" at bounding box center [1435, 144] width 123 height 25
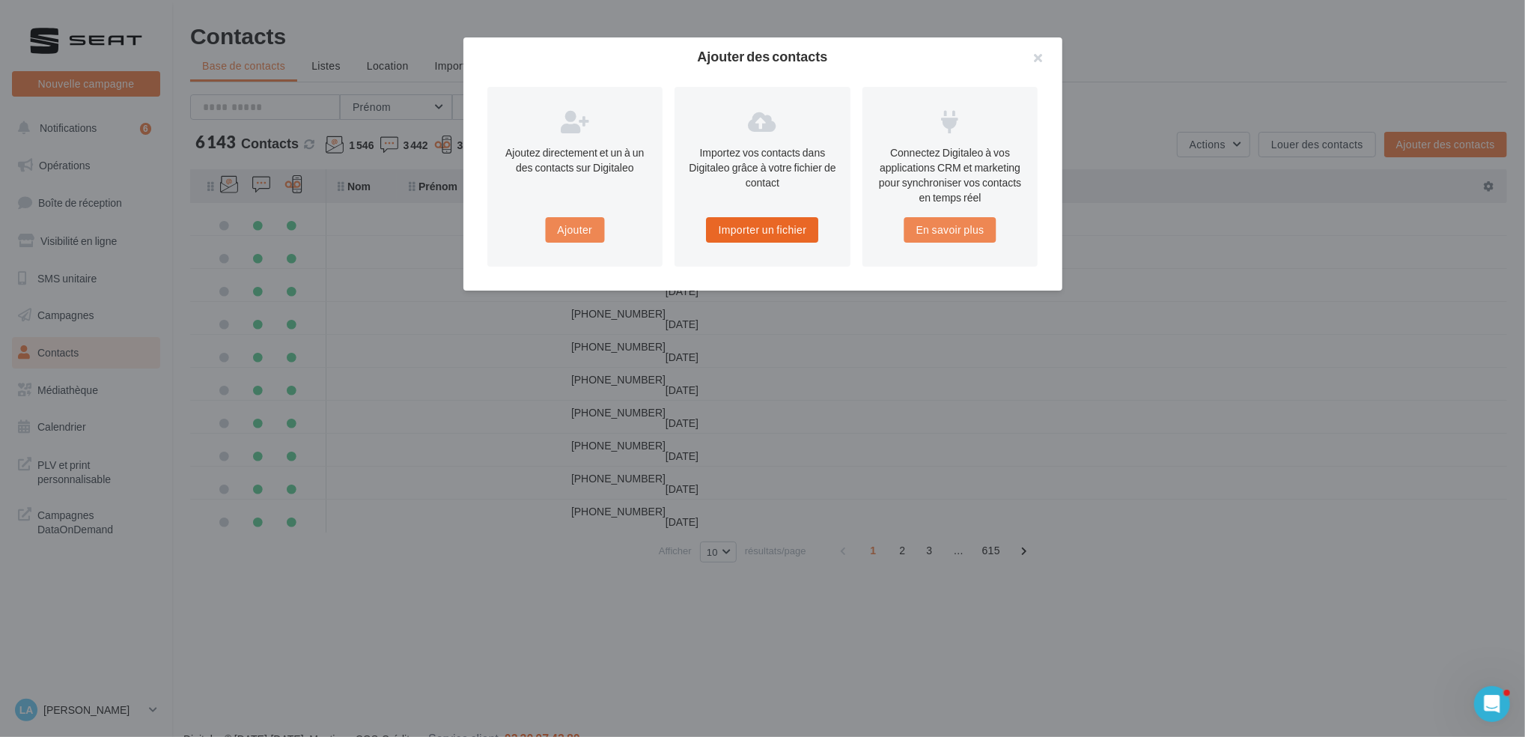
click at [735, 239] on button "Importer un fichier" at bounding box center [763, 229] width 112 height 25
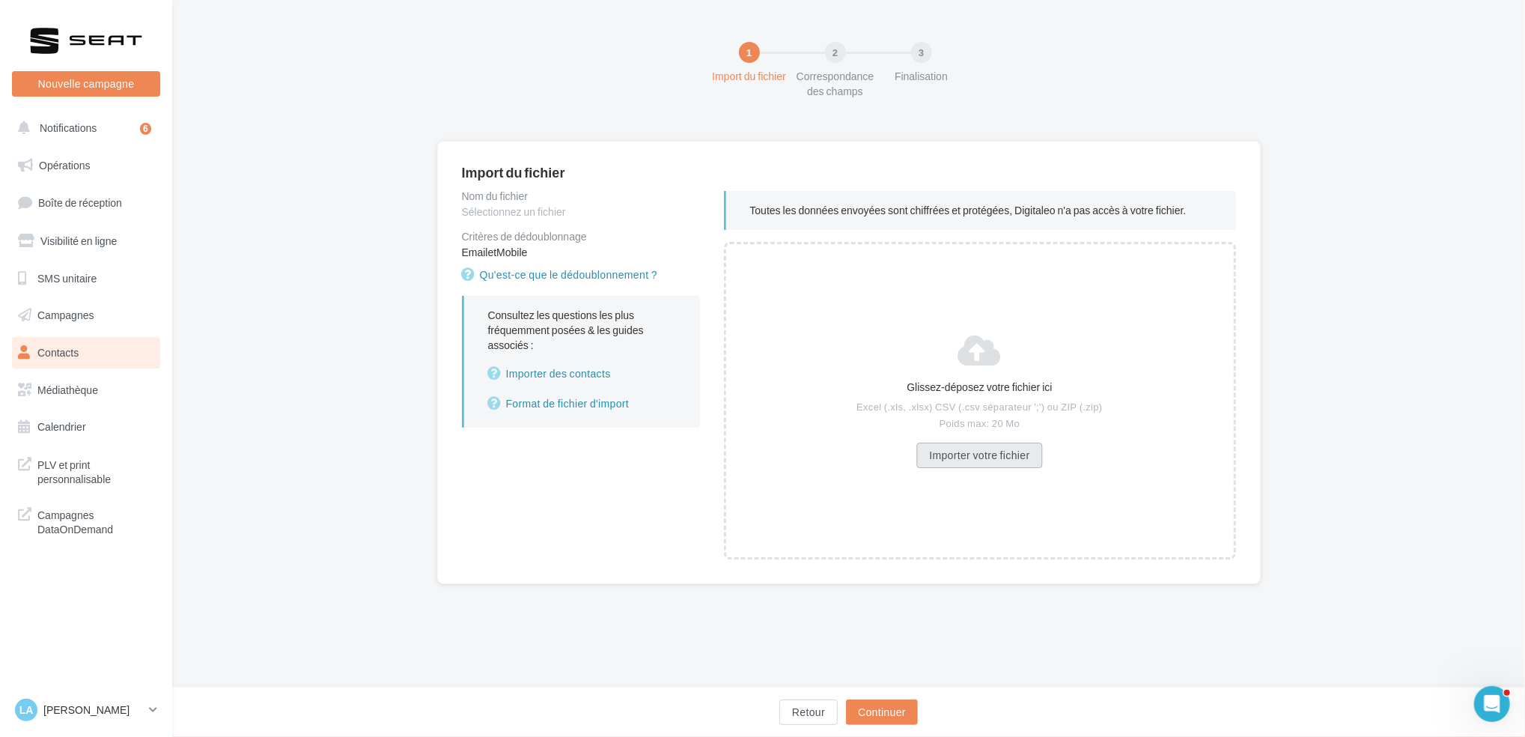
click at [983, 455] on button "Importer votre fichier" at bounding box center [980, 455] width 126 height 25
click at [893, 705] on button "Continuer" at bounding box center [882, 711] width 72 height 25
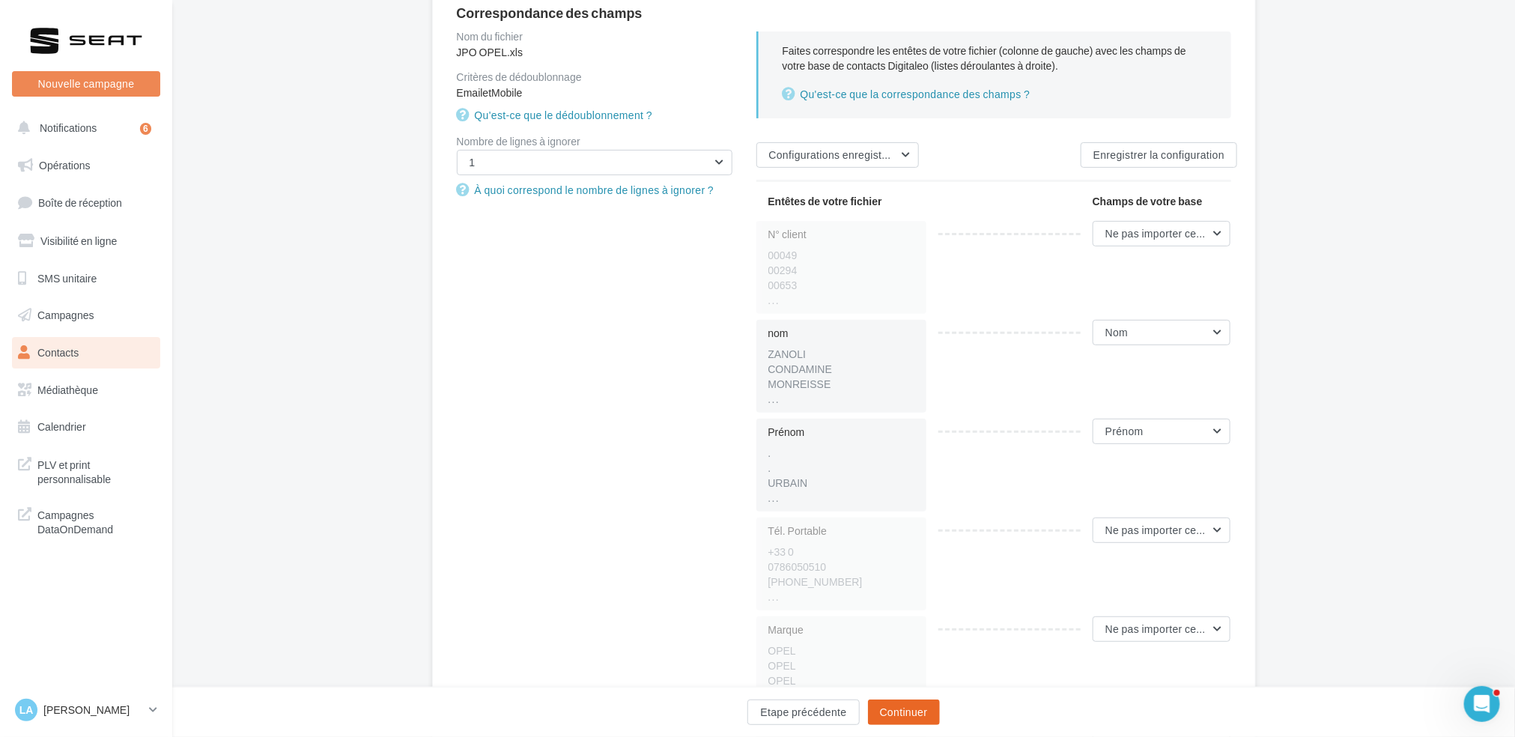
scroll to position [300, 0]
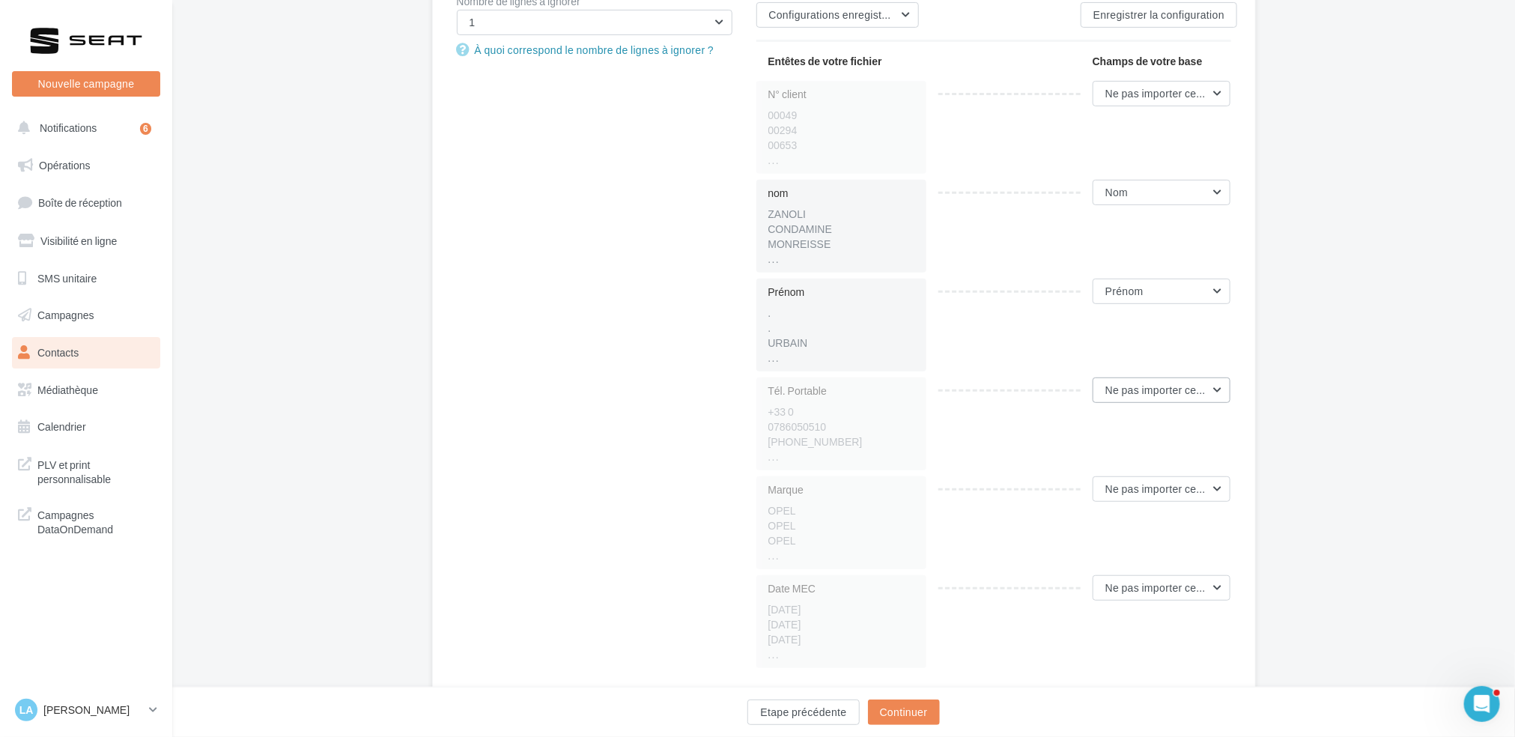
click at [1125, 396] on button "Ne pas importer cette colonne" at bounding box center [1162, 389] width 139 height 25
click at [1090, 462] on button "Mobile" at bounding box center [1118, 462] width 225 height 39
click at [925, 717] on button "Continuer" at bounding box center [904, 711] width 72 height 25
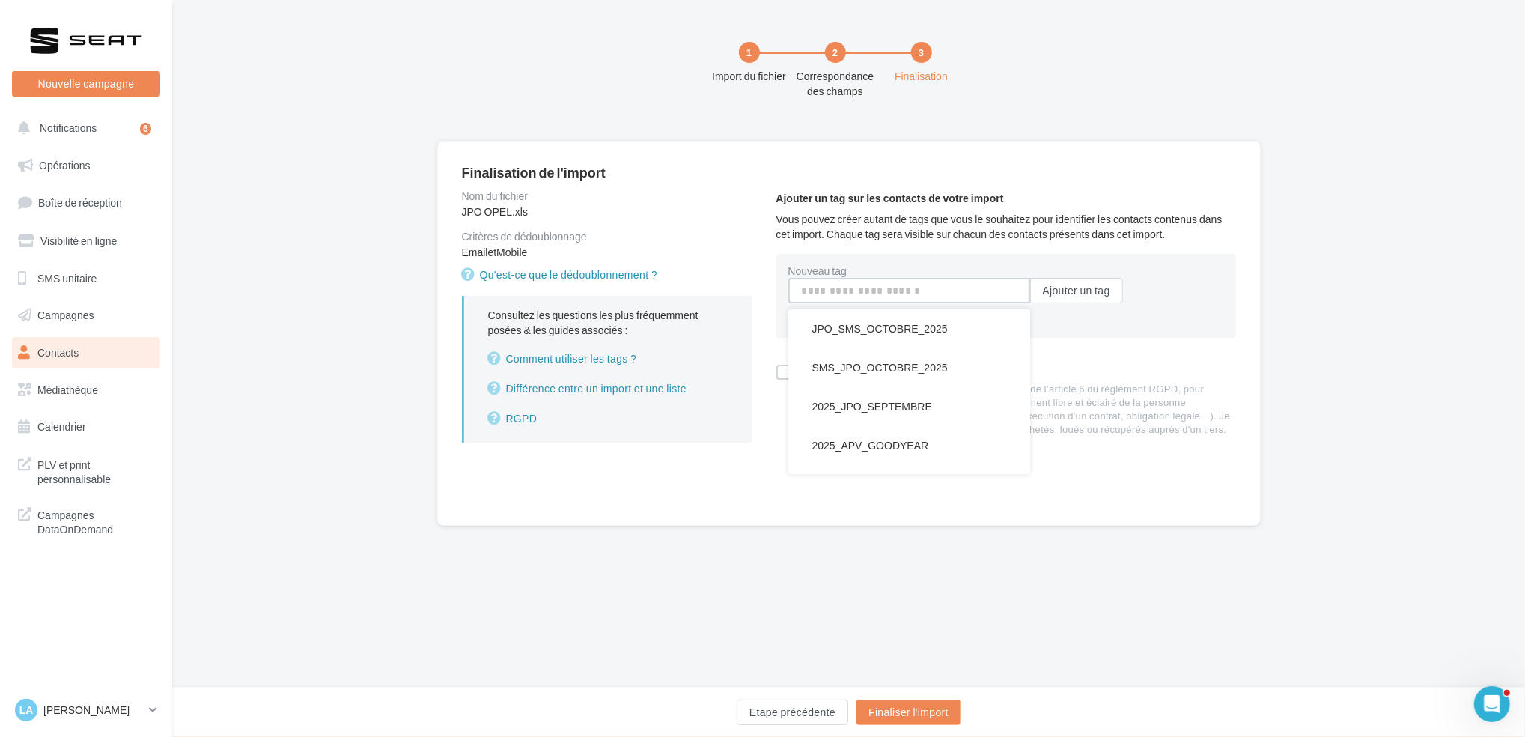
click at [878, 290] on input "Nouveau tag" at bounding box center [910, 290] width 242 height 25
click at [906, 339] on button "JPO_SMS_OCTOBRE_2025" at bounding box center [910, 328] width 242 height 39
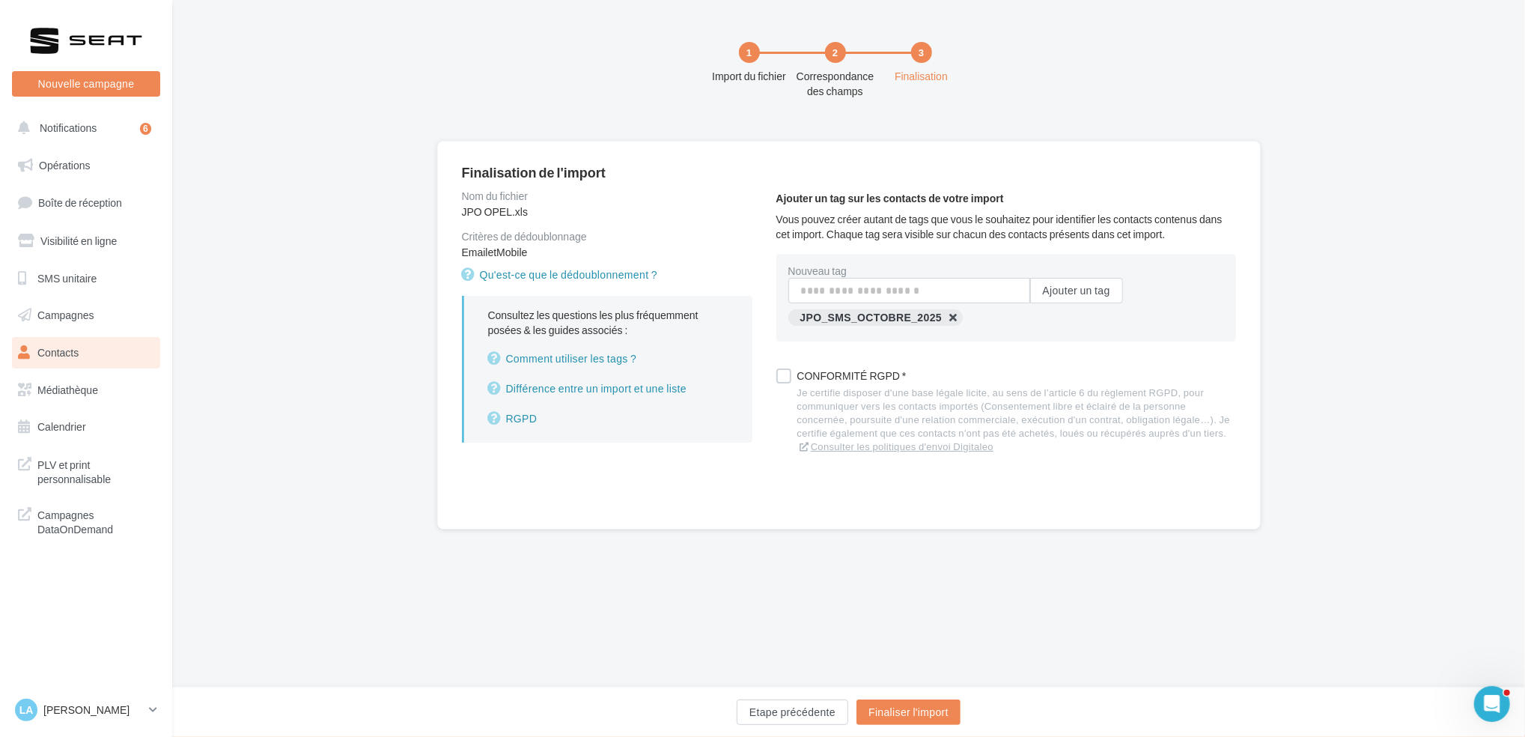
click at [800, 334] on button "button" at bounding box center [800, 334] width 0 height 0
click at [929, 288] on input "Nouveau tag" at bounding box center [910, 290] width 242 height 25
type input "**********"
click at [1103, 300] on button "Ajouter un tag" at bounding box center [1076, 290] width 93 height 25
click at [860, 383] on div "Conformité RGPD *" at bounding box center [1016, 375] width 439 height 21
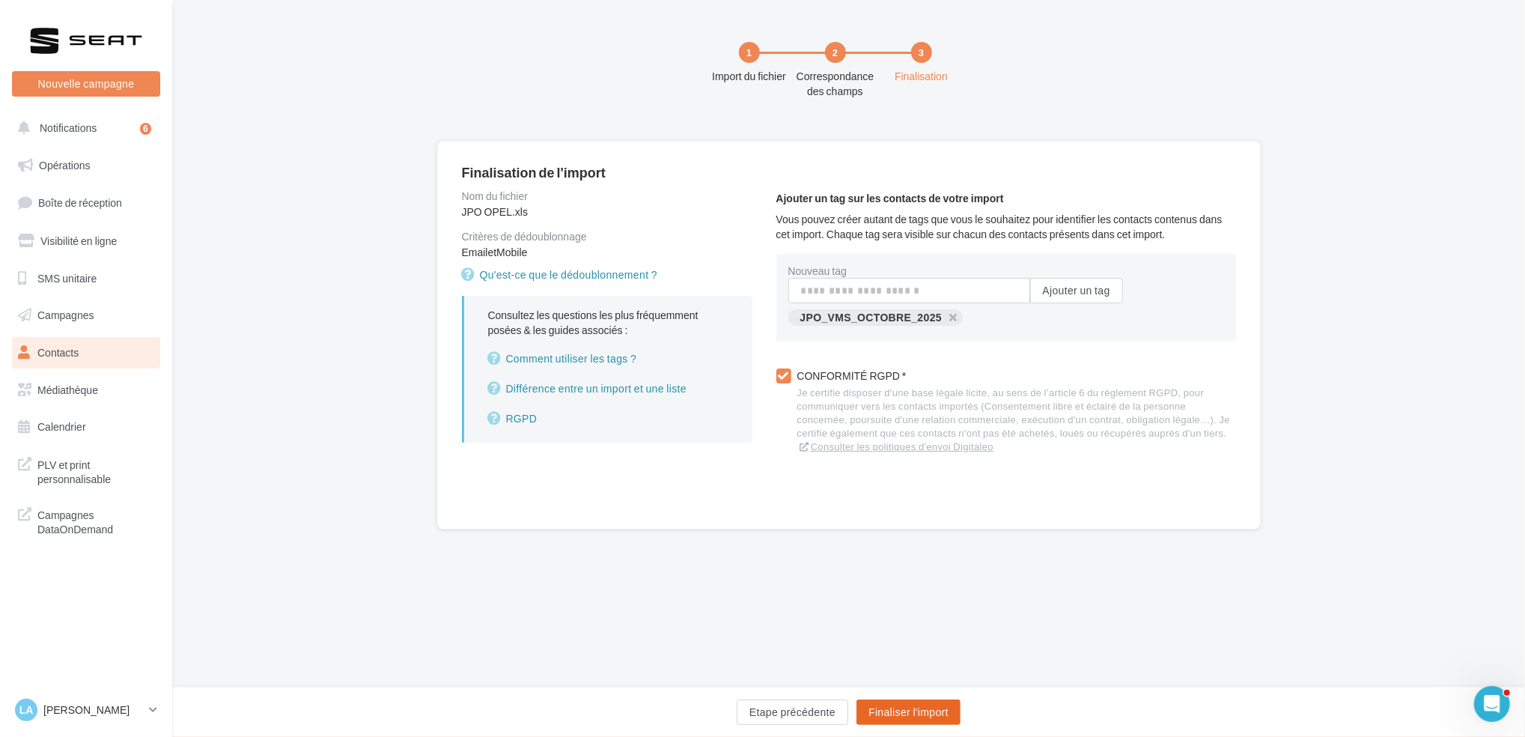
click at [899, 708] on button "Finaliser l'import" at bounding box center [909, 711] width 104 height 25
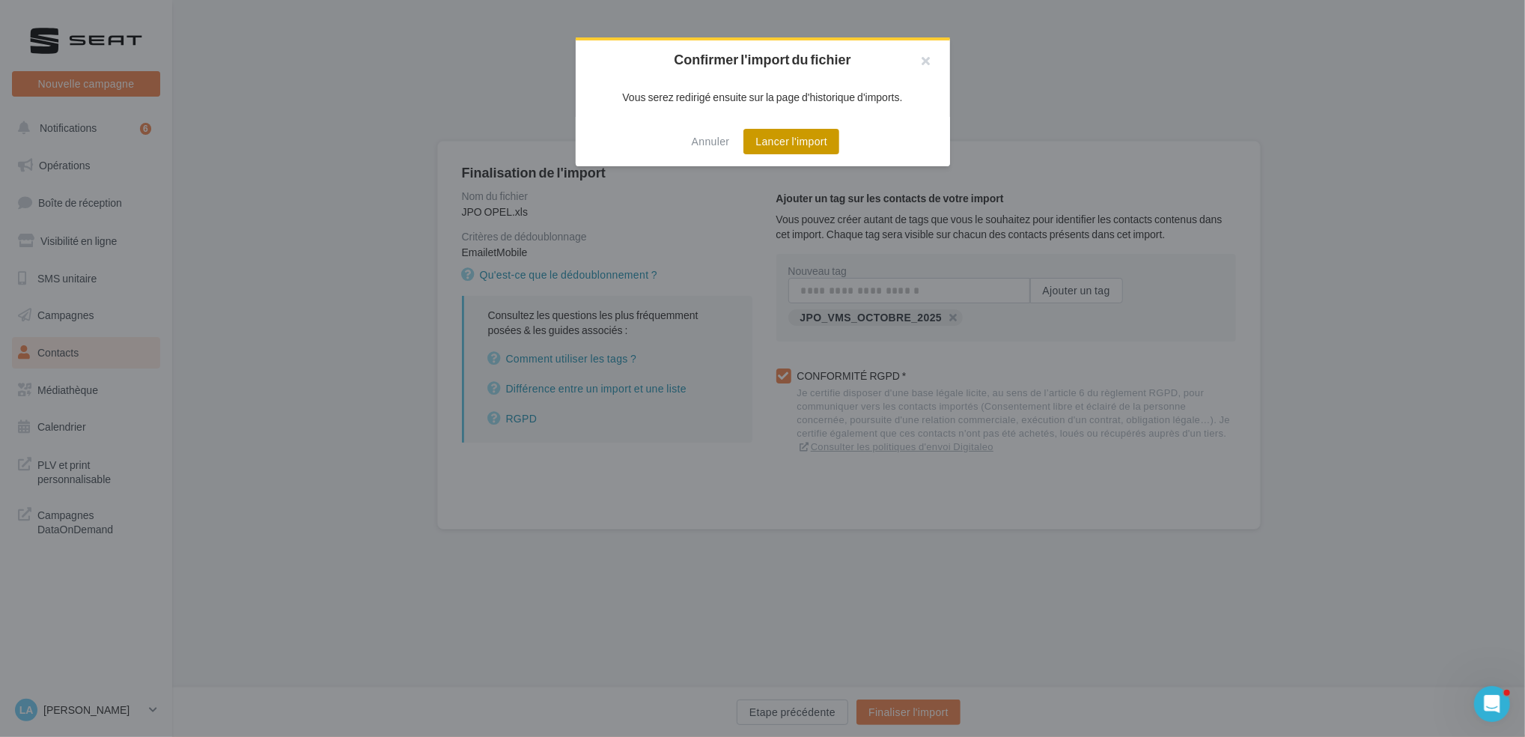
click at [783, 148] on button "Lancer l'import" at bounding box center [792, 141] width 96 height 25
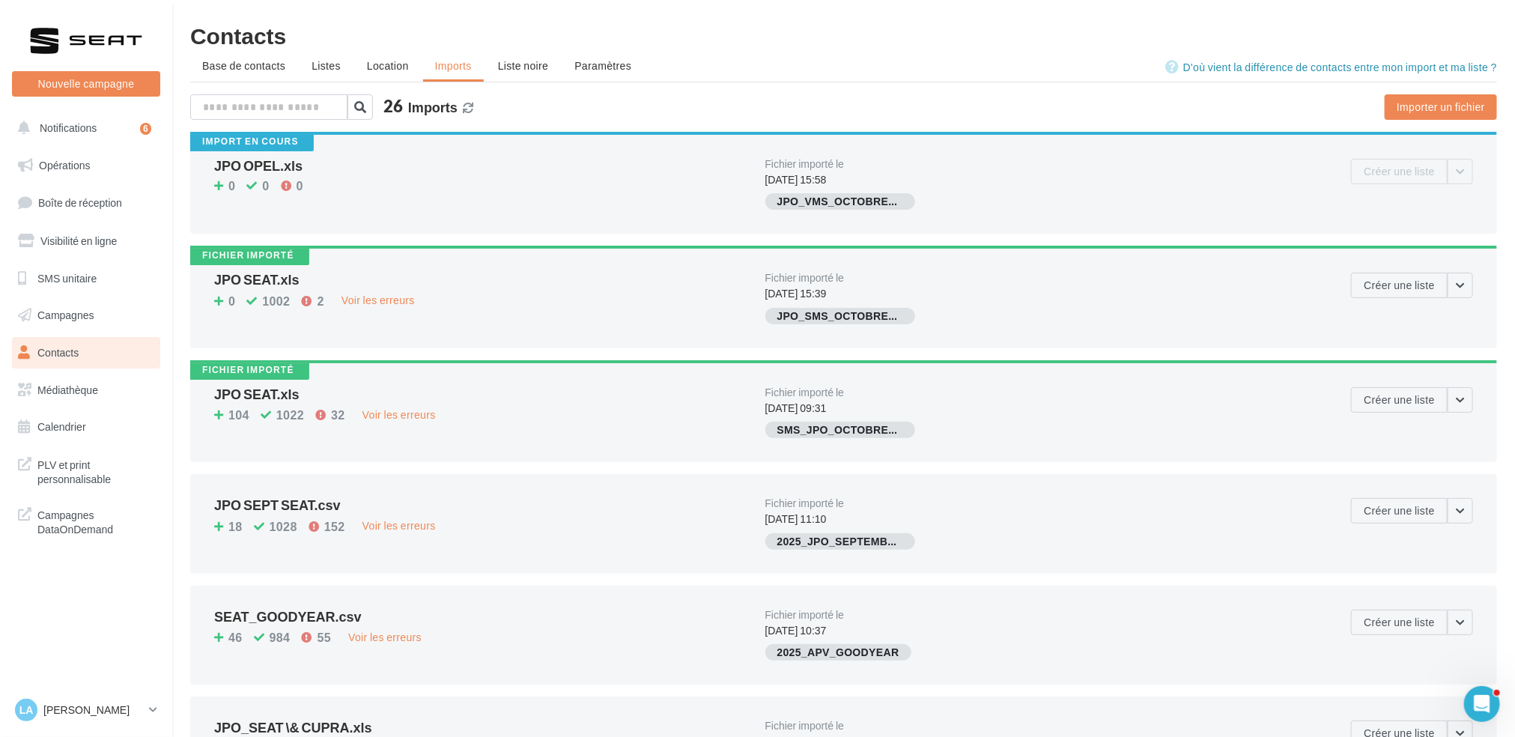
click at [464, 100] on button at bounding box center [468, 108] width 10 height 16
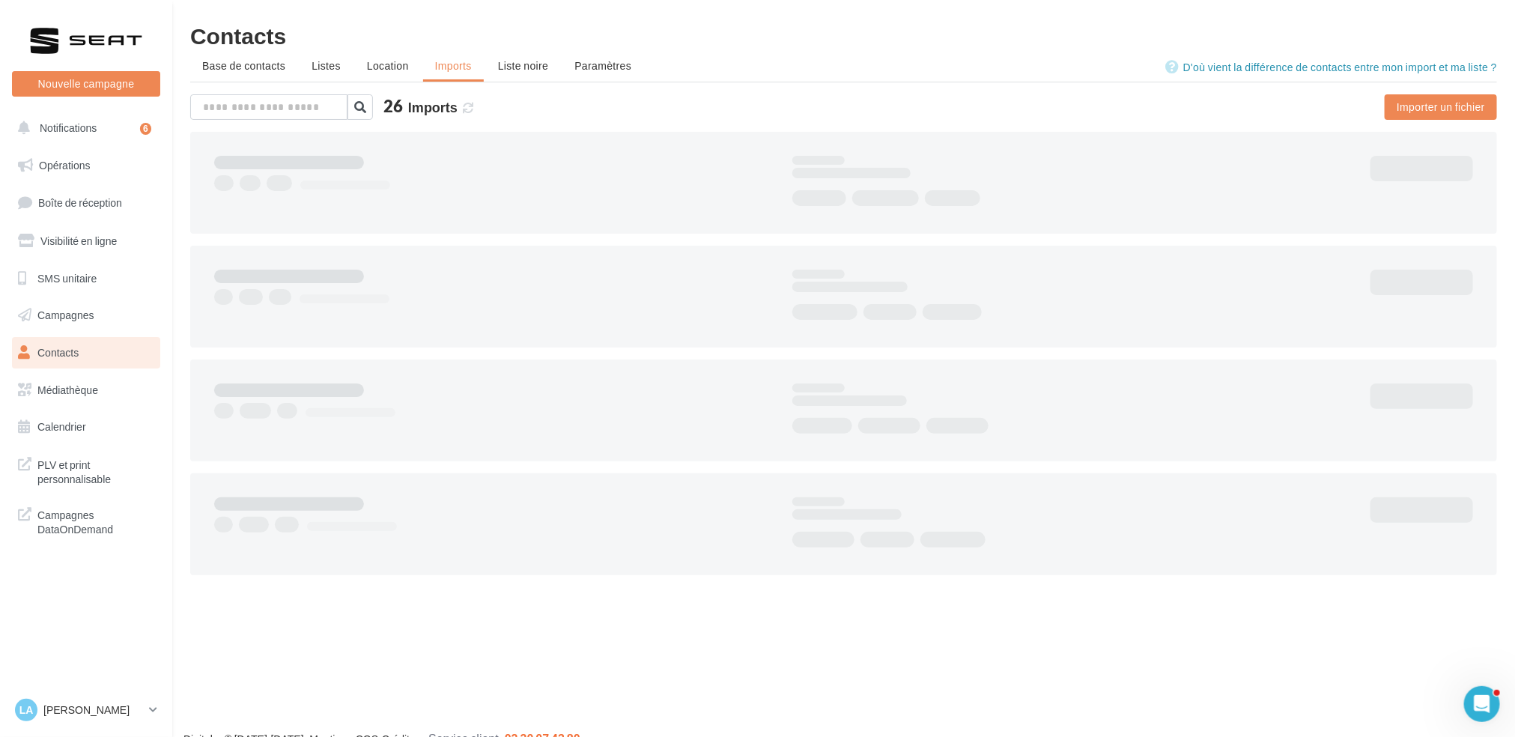
click at [464, 100] on span at bounding box center [468, 108] width 10 height 16
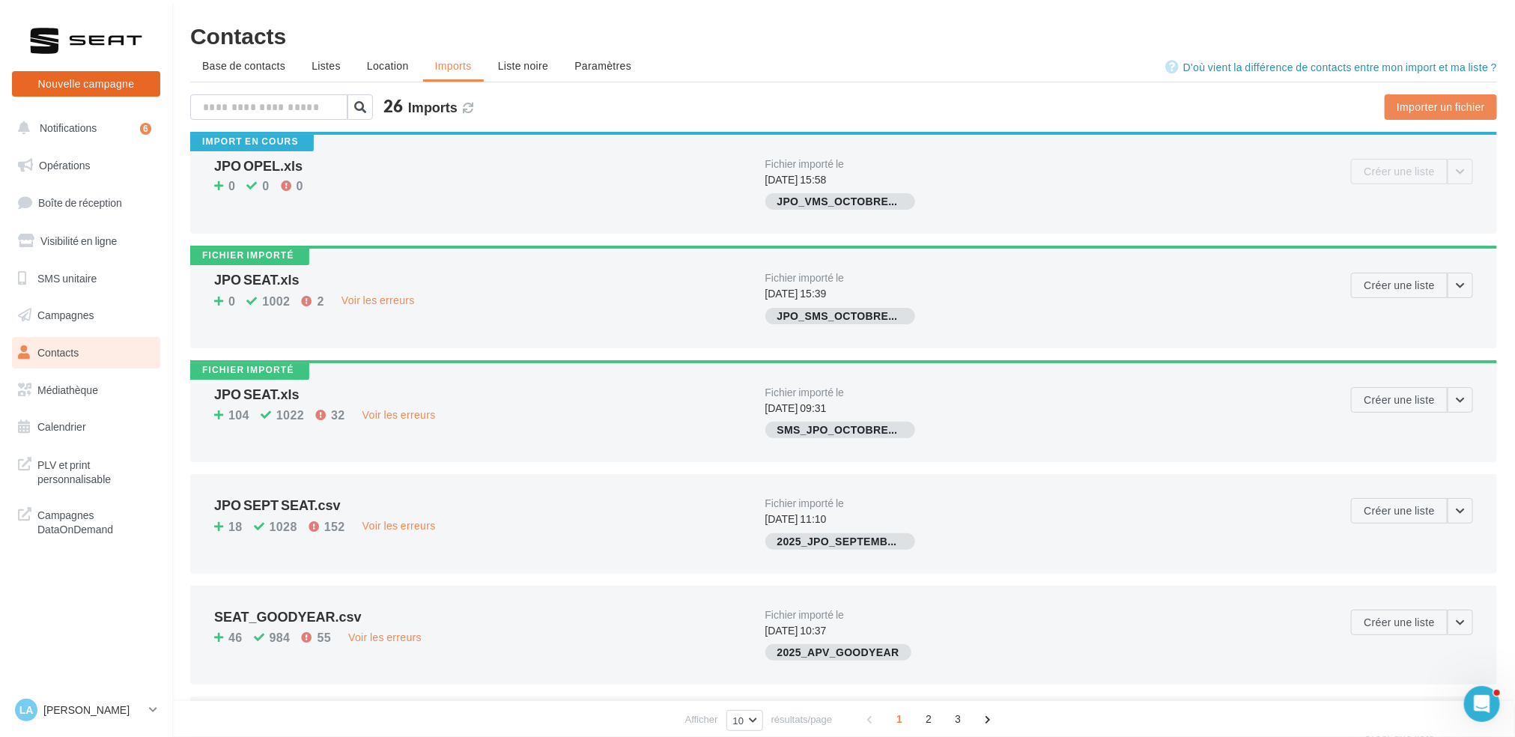
click at [16, 93] on button "Nouvelle campagne" at bounding box center [86, 83] width 148 height 25
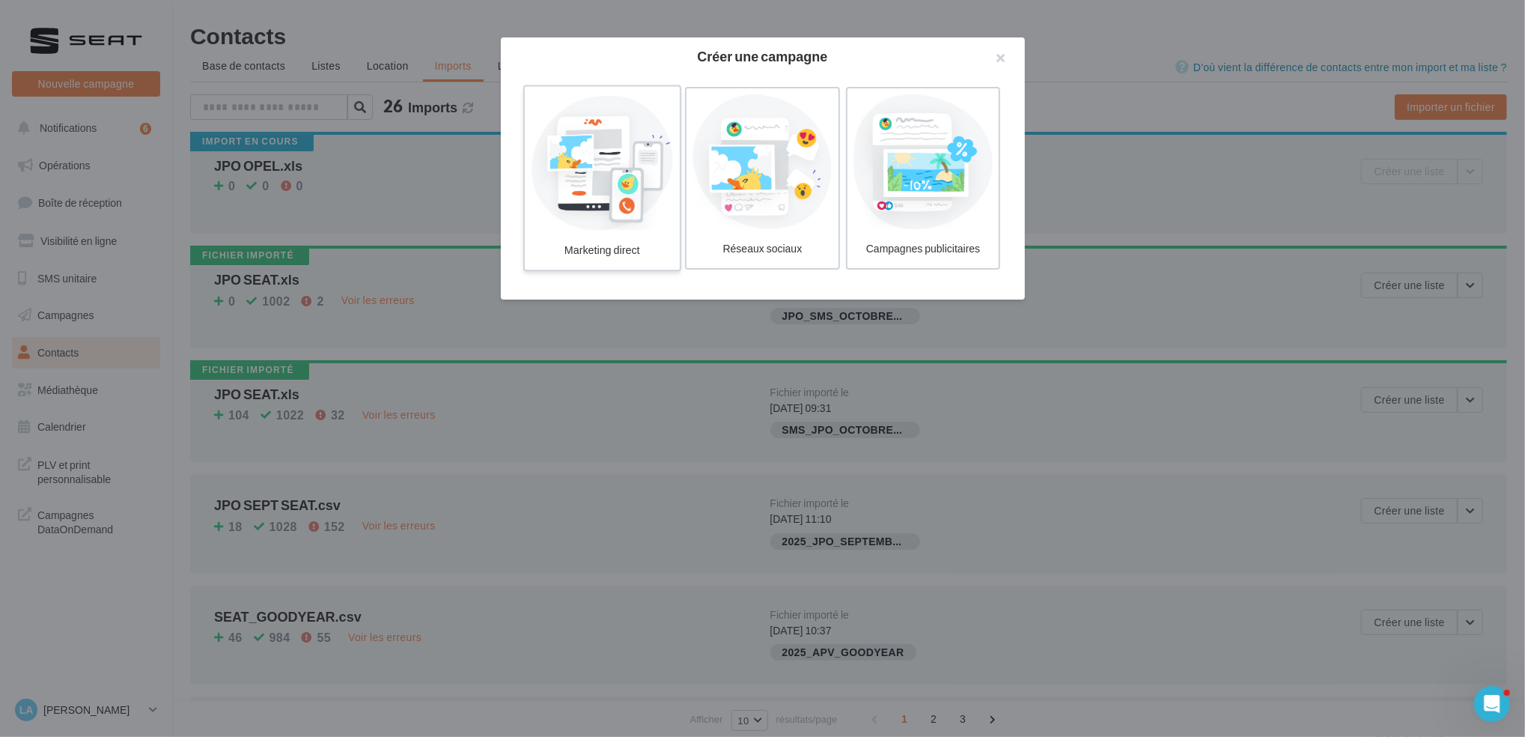
click at [615, 153] on div at bounding box center [602, 162] width 142 height 138
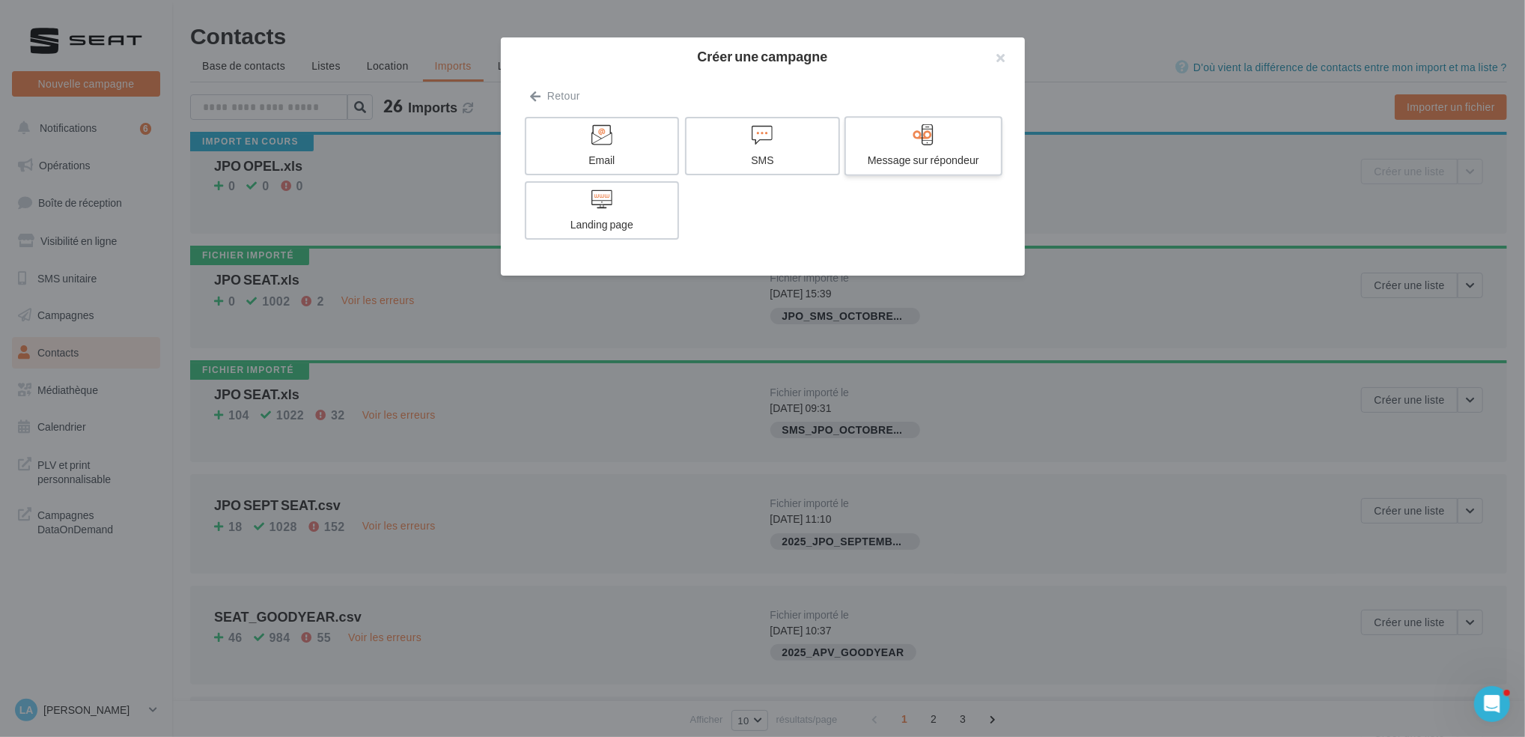
click at [962, 133] on div at bounding box center [923, 135] width 142 height 23
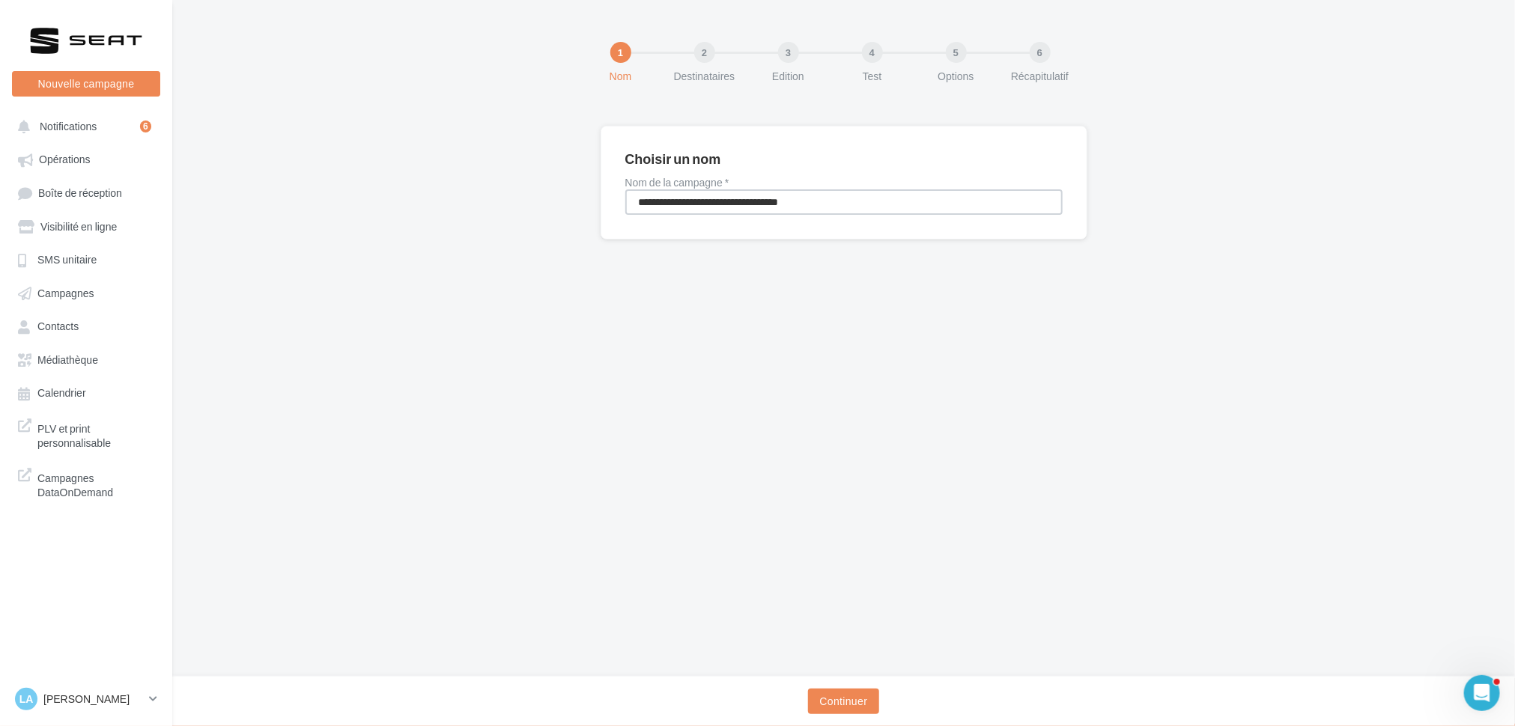
click at [768, 204] on input "**********" at bounding box center [843, 201] width 437 height 25
type input "**********"
click at [867, 702] on button "Continuer" at bounding box center [844, 701] width 72 height 25
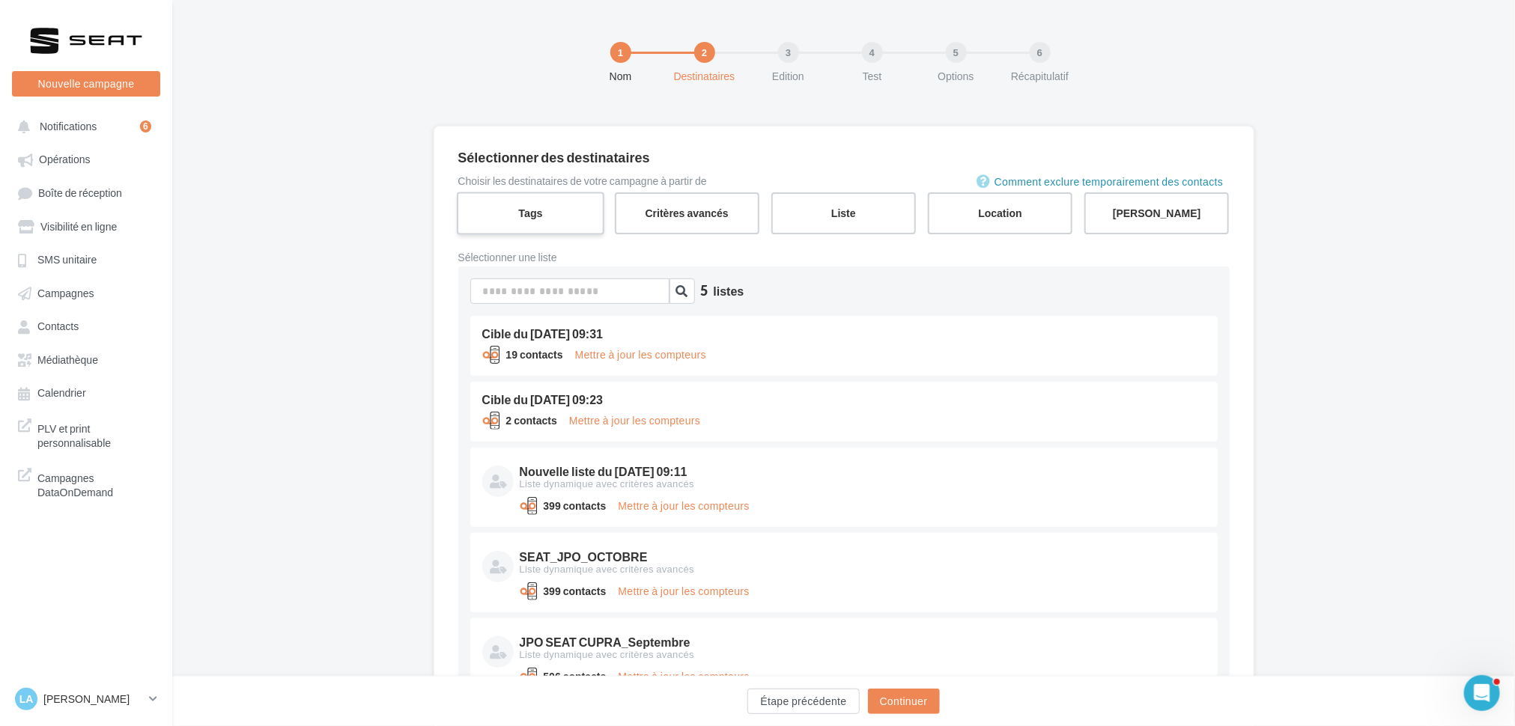
click at [504, 220] on label "Tags" at bounding box center [531, 213] width 148 height 43
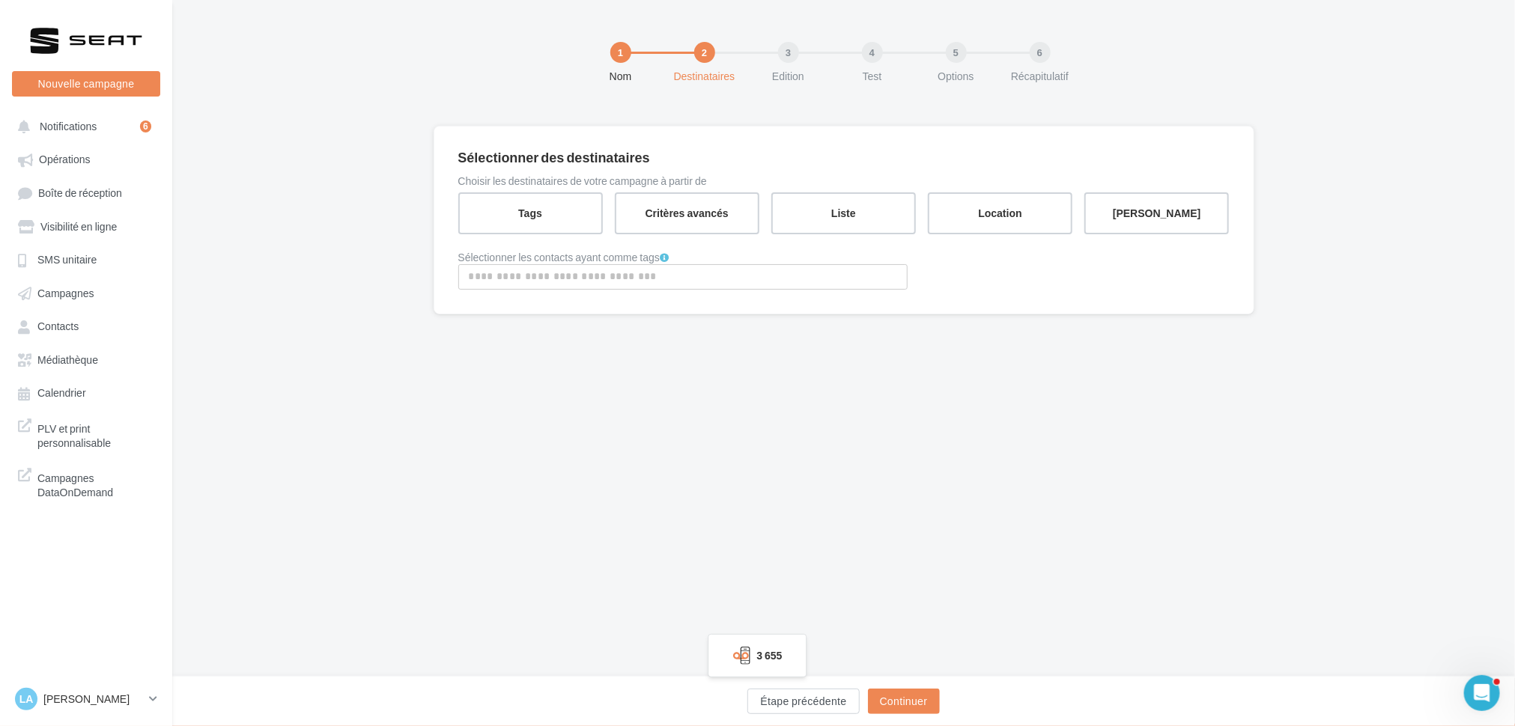
click at [525, 275] on input "Rechercher ou sélectionner un tag" at bounding box center [683, 276] width 442 height 17
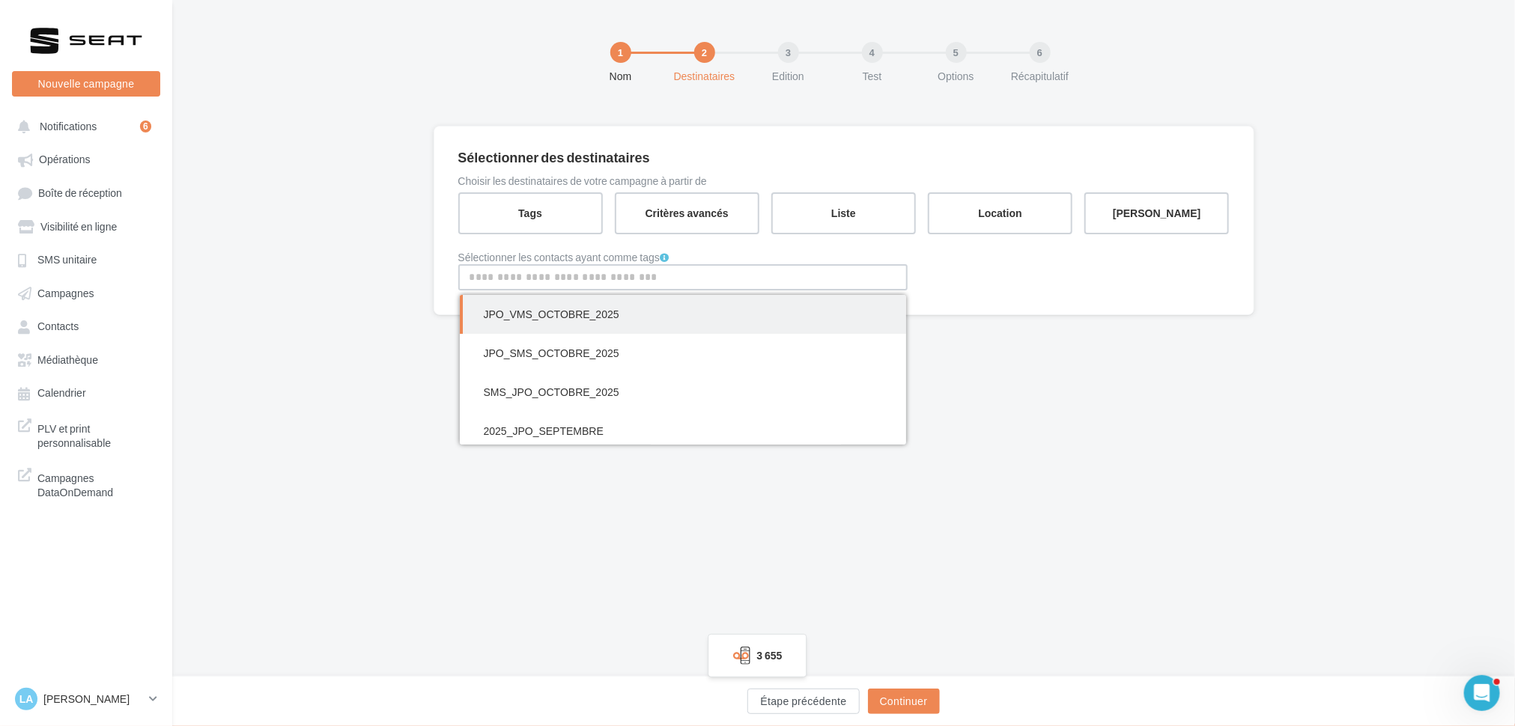
click at [529, 306] on span "JPO_VMS_OCTOBRE_2025" at bounding box center [683, 314] width 446 height 39
click at [1167, 405] on div "1 Nom 2 Destinataires 3 Edition 4 Test 5 Options 6 Récapitulatif Sélectionner d…" at bounding box center [843, 338] width 1343 height 677
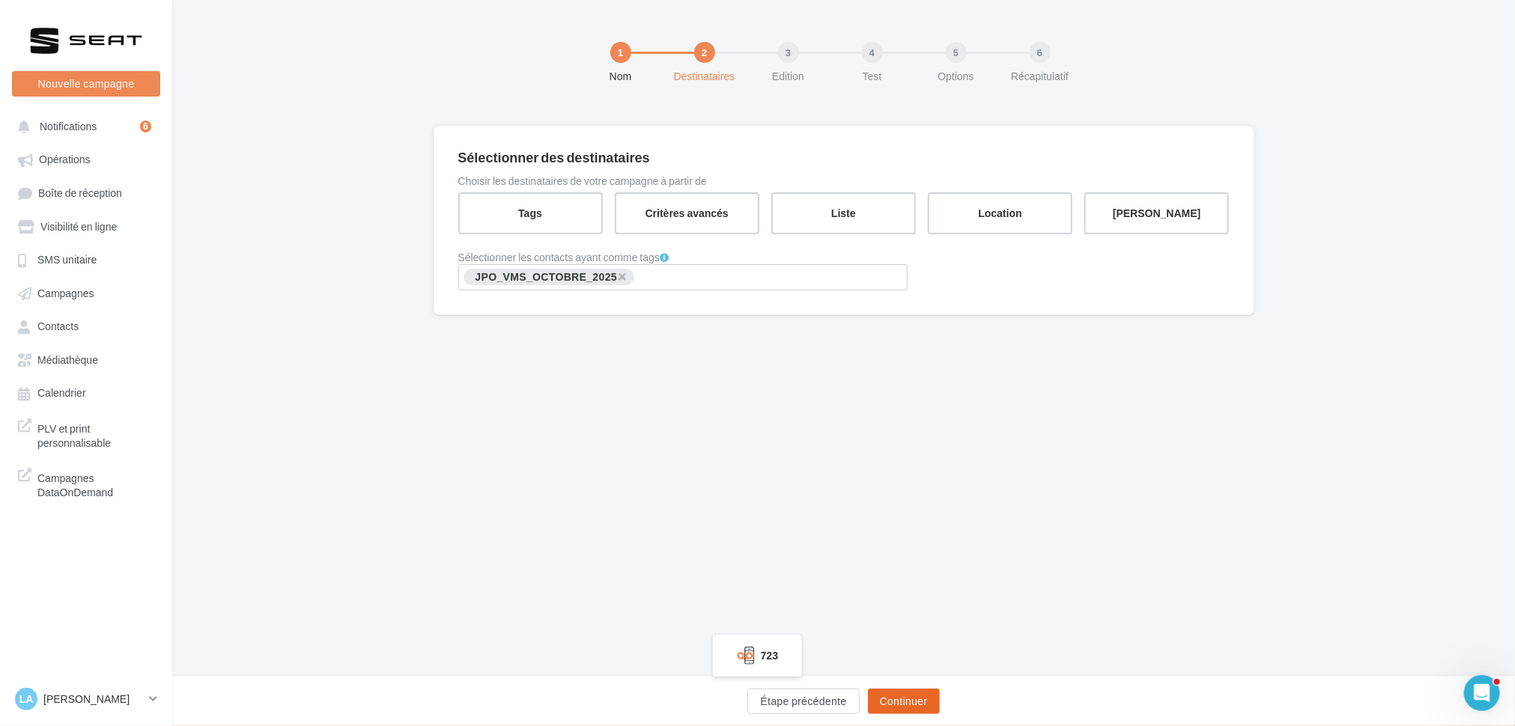
drag, startPoint x: 900, startPoint y: 698, endPoint x: 893, endPoint y: 701, distance: 8.1
click at [899, 699] on button "Continuer" at bounding box center [904, 701] width 72 height 25
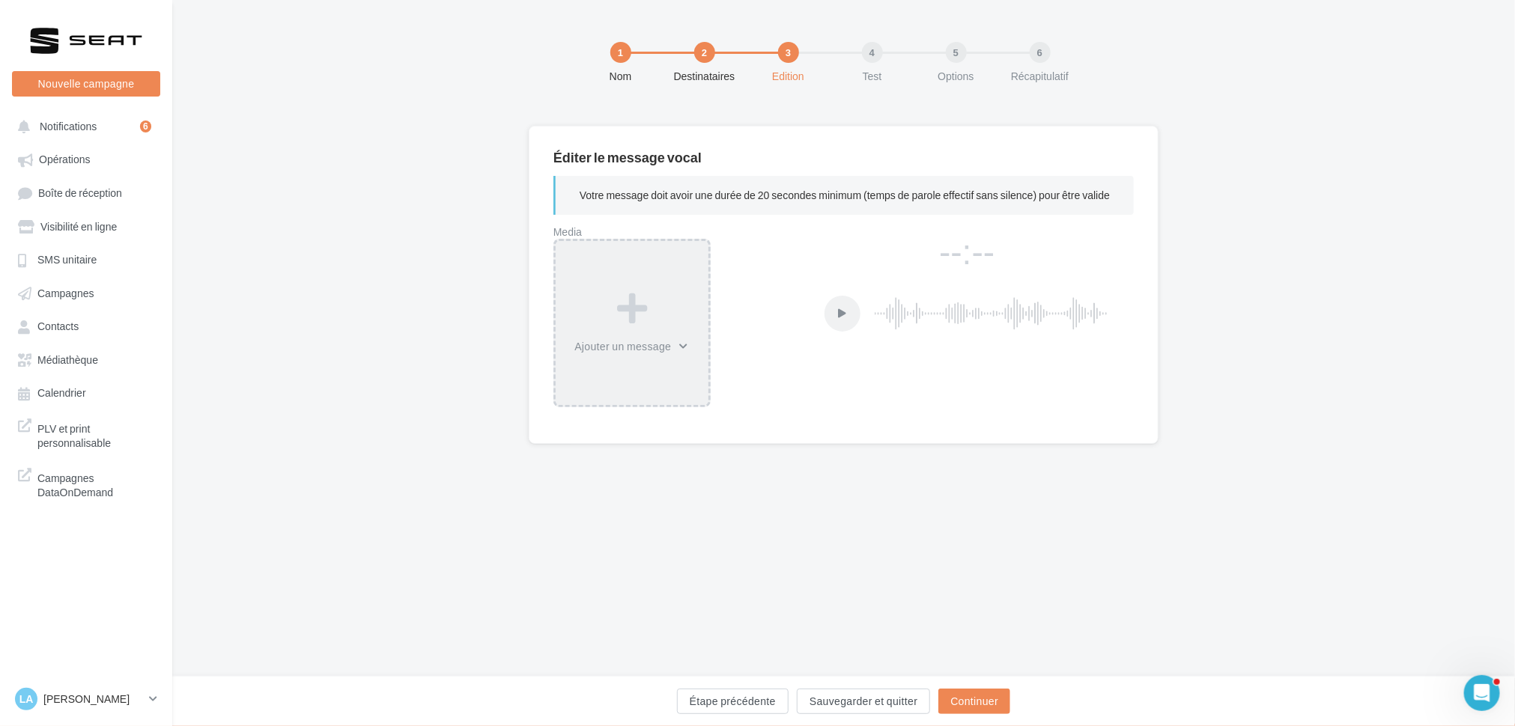
click at [656, 321] on div "Ajouter un message" at bounding box center [632, 323] width 153 height 64
click at [648, 429] on button "Enregistrer un message vocal" at bounding box center [649, 423] width 185 height 39
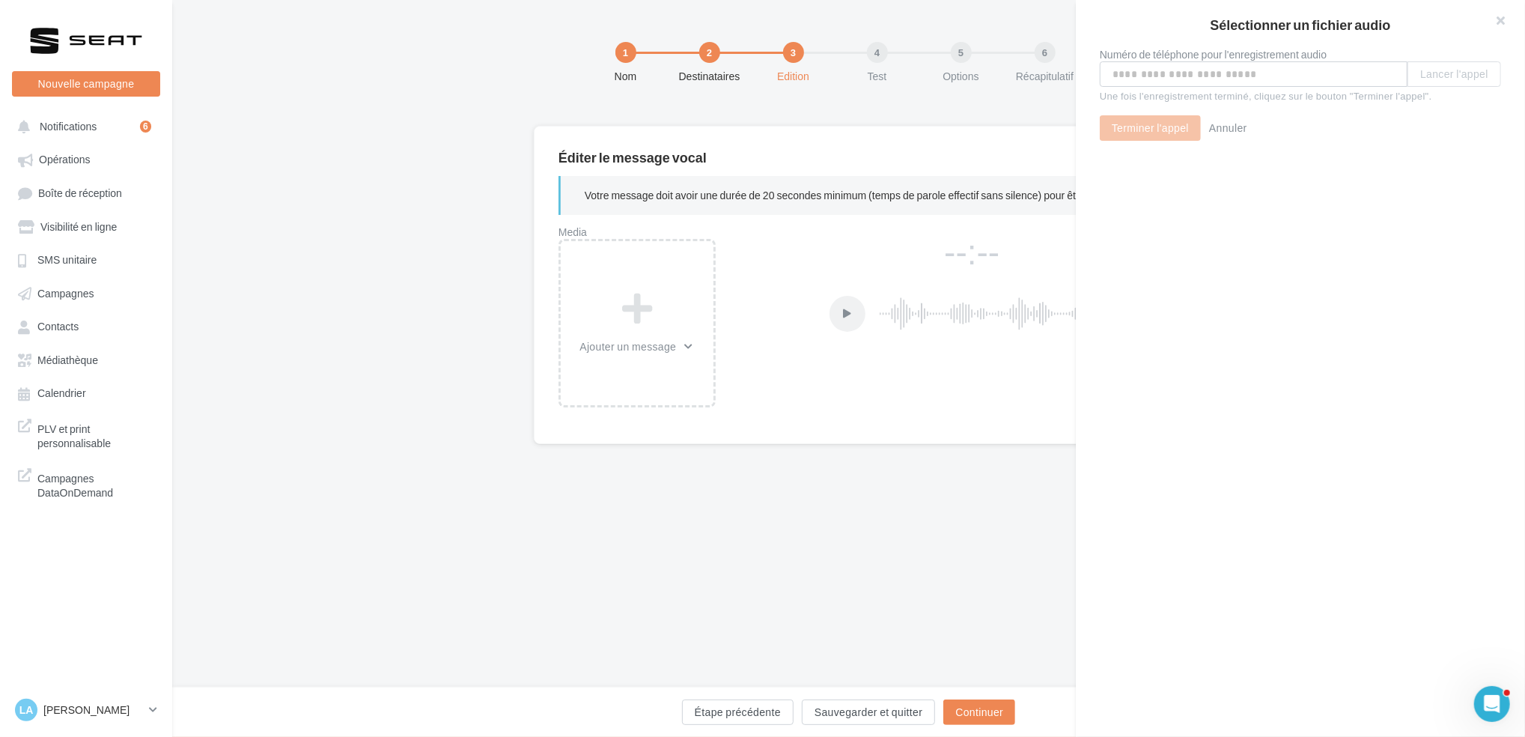
drag, startPoint x: 1510, startPoint y: 10, endPoint x: 1000, endPoint y: 181, distance: 538.5
click at [1510, 10] on button at bounding box center [1495, 22] width 60 height 45
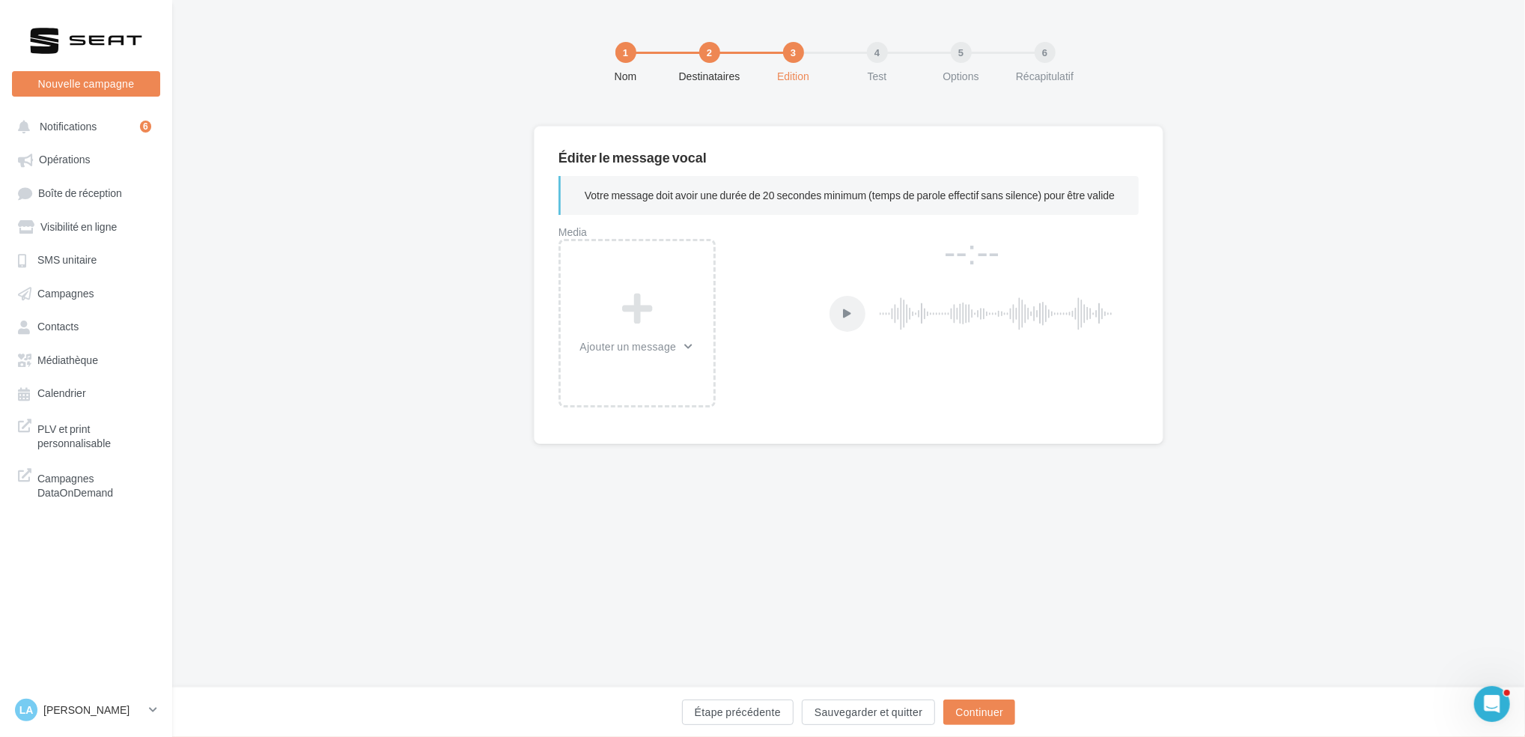
click at [648, 315] on div "Sélectionner un fichier audio Numéro de téléphone pour l'enregistrement audio L…" at bounding box center [762, 368] width 1525 height 737
click at [667, 360] on div "Sélectionner un fichier audio Numéro de téléphone pour l'enregistrement audio L…" at bounding box center [762, 368] width 1525 height 737
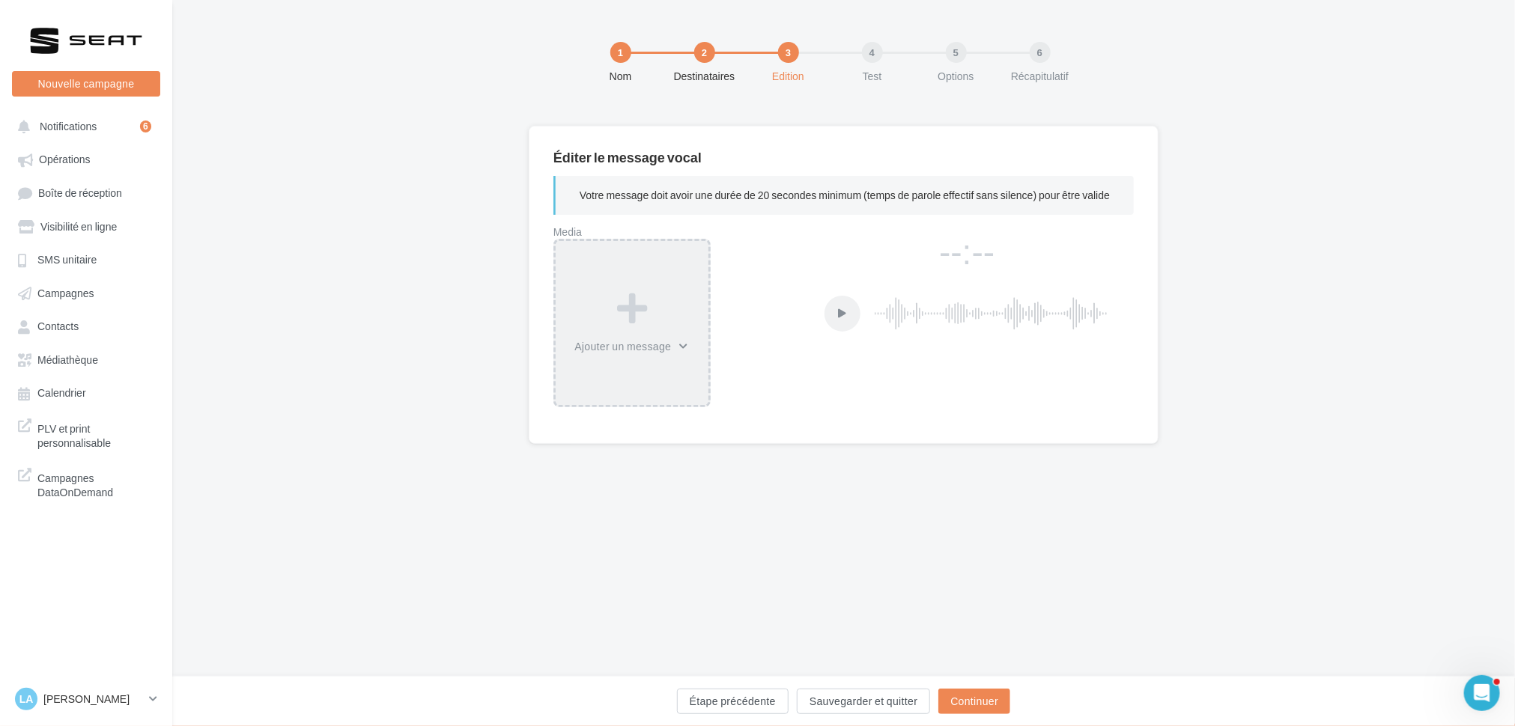
click at [659, 301] on div "Ajouter un message" at bounding box center [632, 323] width 153 height 64
click at [661, 394] on button "Depuis la bibliothèque" at bounding box center [649, 384] width 185 height 39
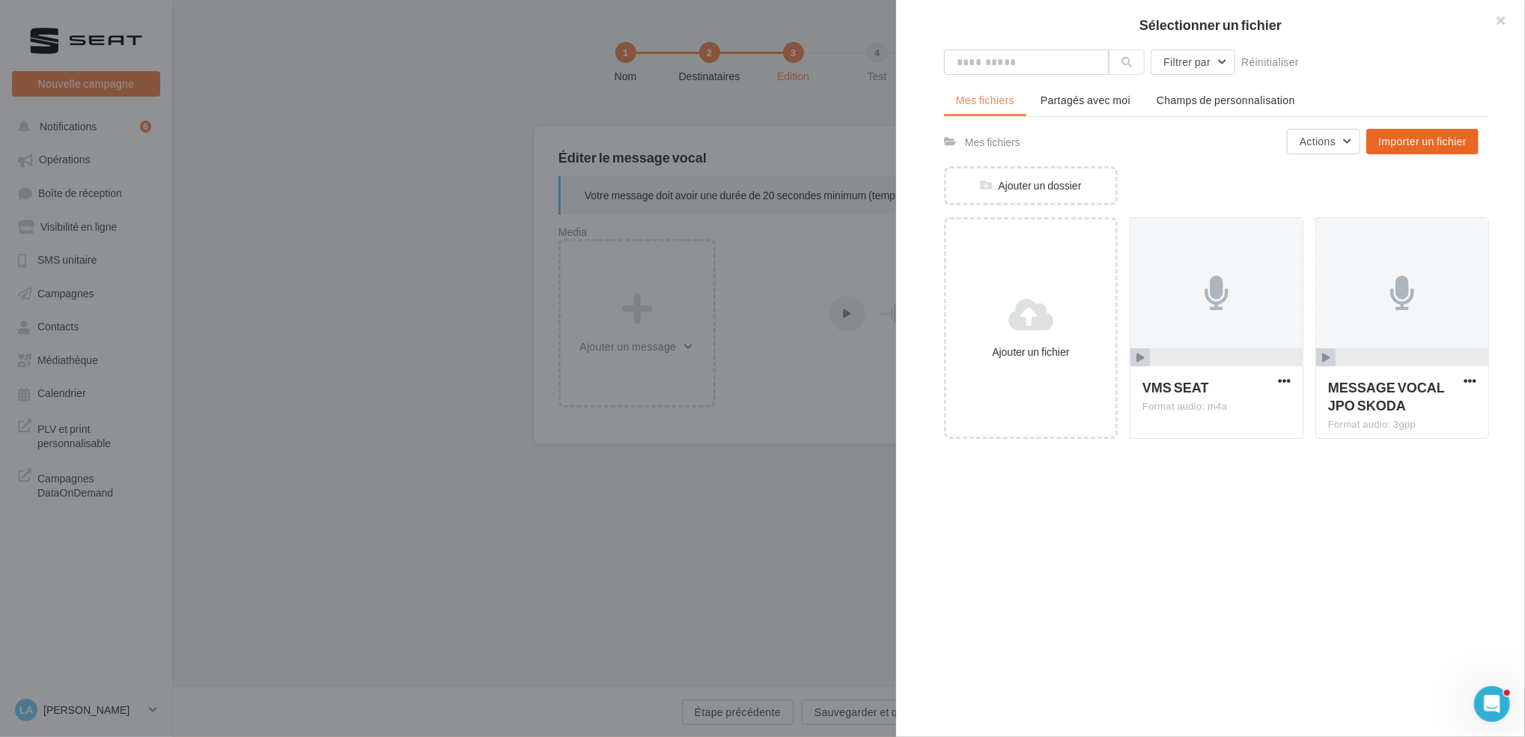
click at [1402, 136] on span "Importer un fichier" at bounding box center [1423, 141] width 88 height 13
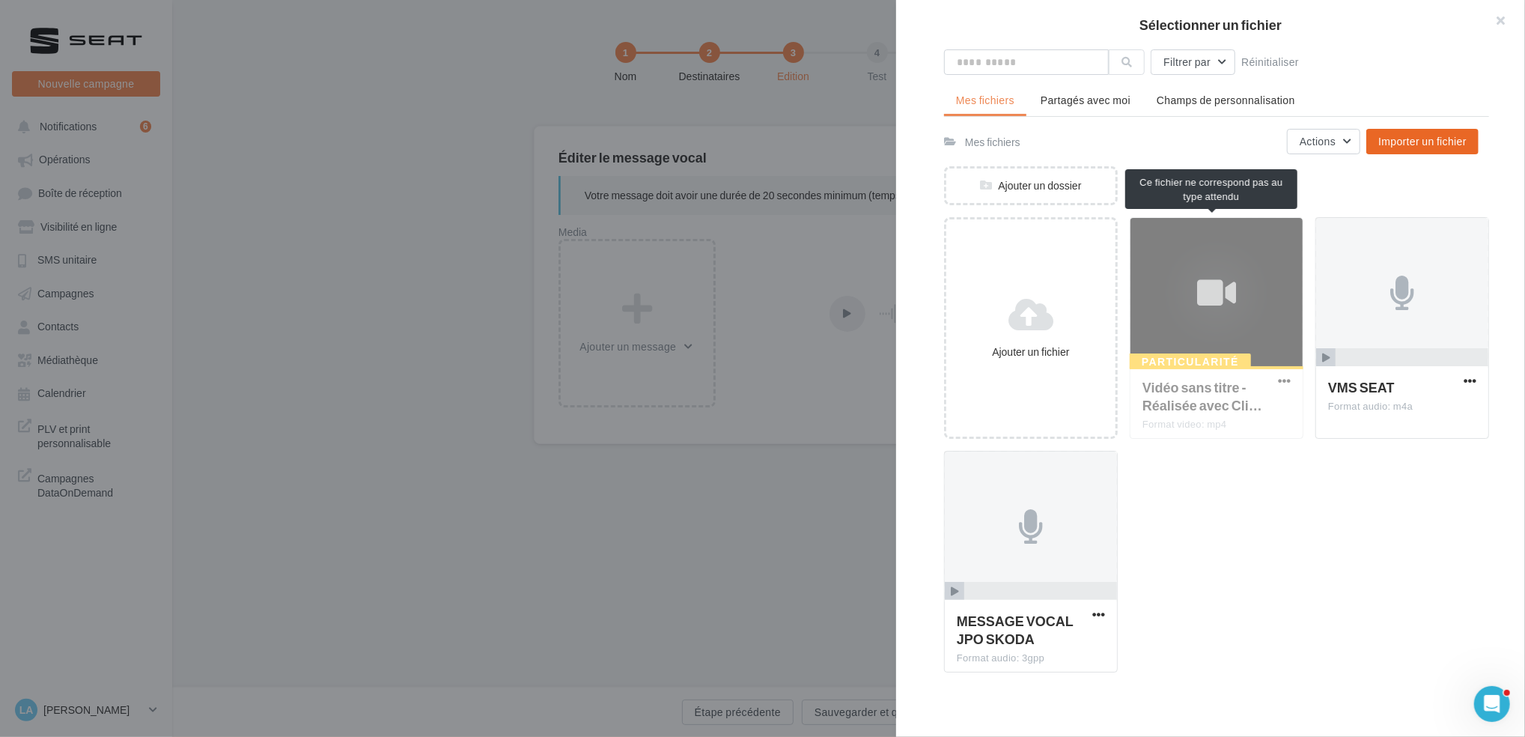
click at [1203, 323] on div "Particularité Vidéo sans titre ‐ Réalisée avec Cli… Format video: mp4" at bounding box center [1217, 328] width 174 height 222
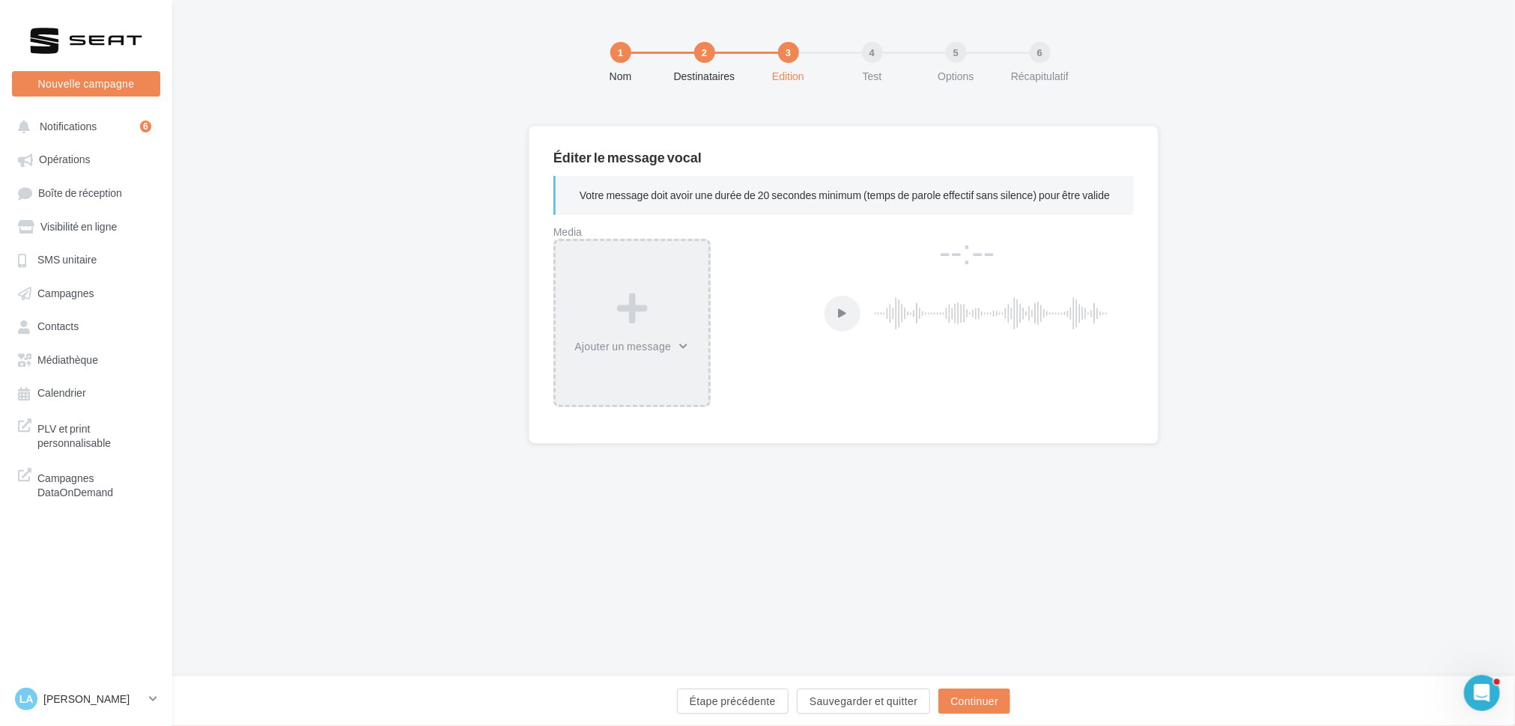
click at [621, 291] on icon at bounding box center [632, 308] width 30 height 34
click at [636, 385] on button "Depuis la bibliothèque" at bounding box center [649, 384] width 185 height 39
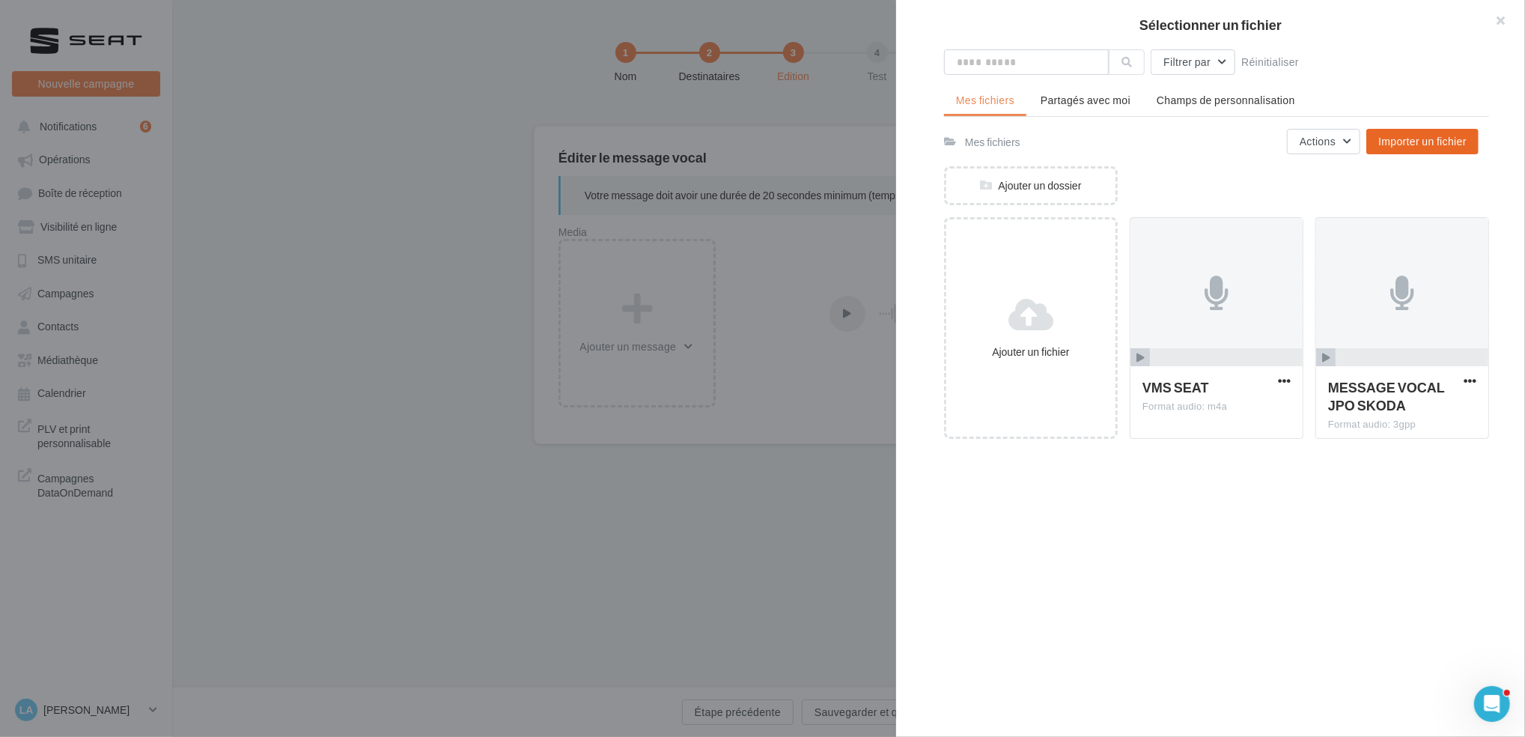
click at [1444, 145] on span "Importer un fichier" at bounding box center [1423, 141] width 88 height 13
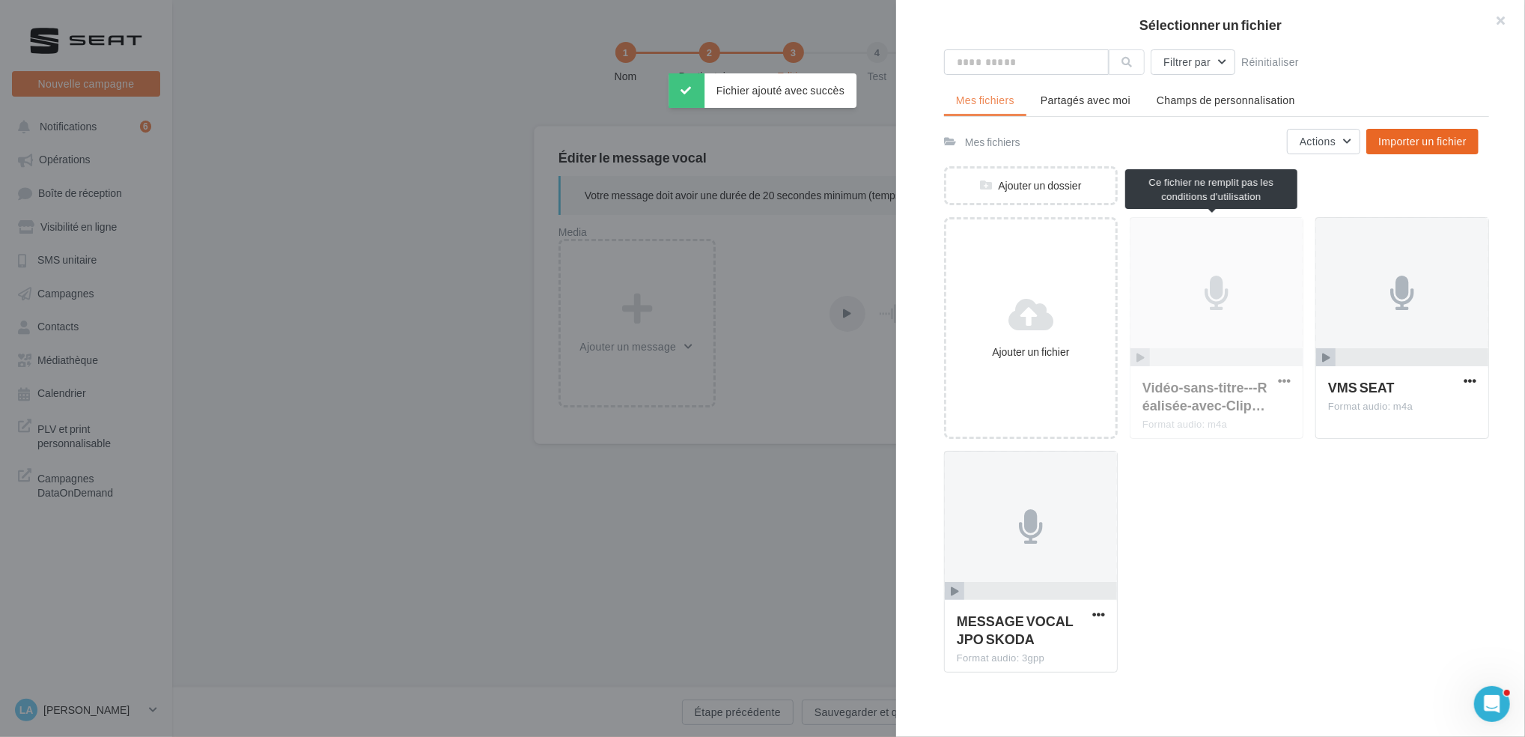
click at [1241, 296] on div "Vidéo-sans-titre-‐-Réalisée-avec-Clip… Format audio: m4a" at bounding box center [1217, 328] width 174 height 222
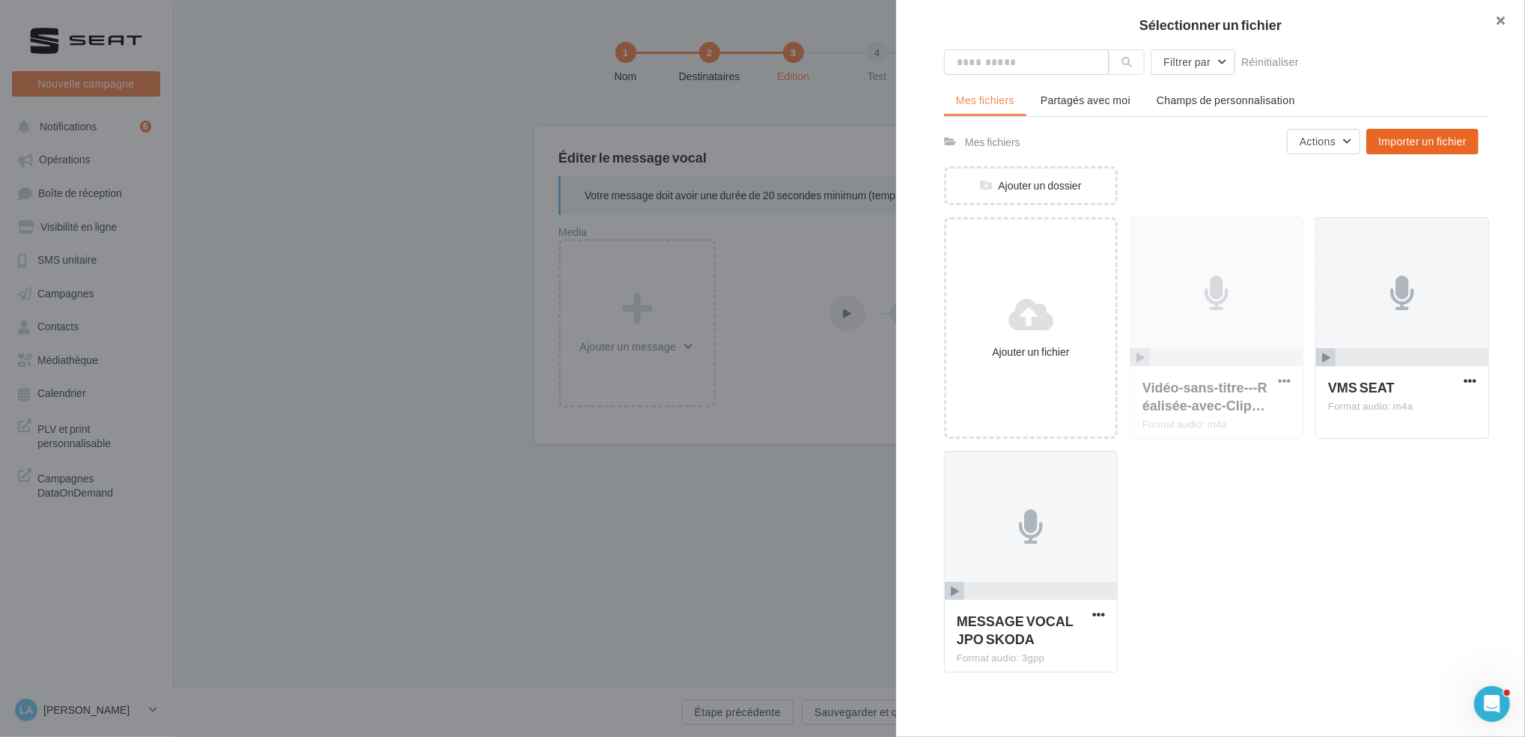
click at [1503, 23] on button "button" at bounding box center [1495, 22] width 60 height 45
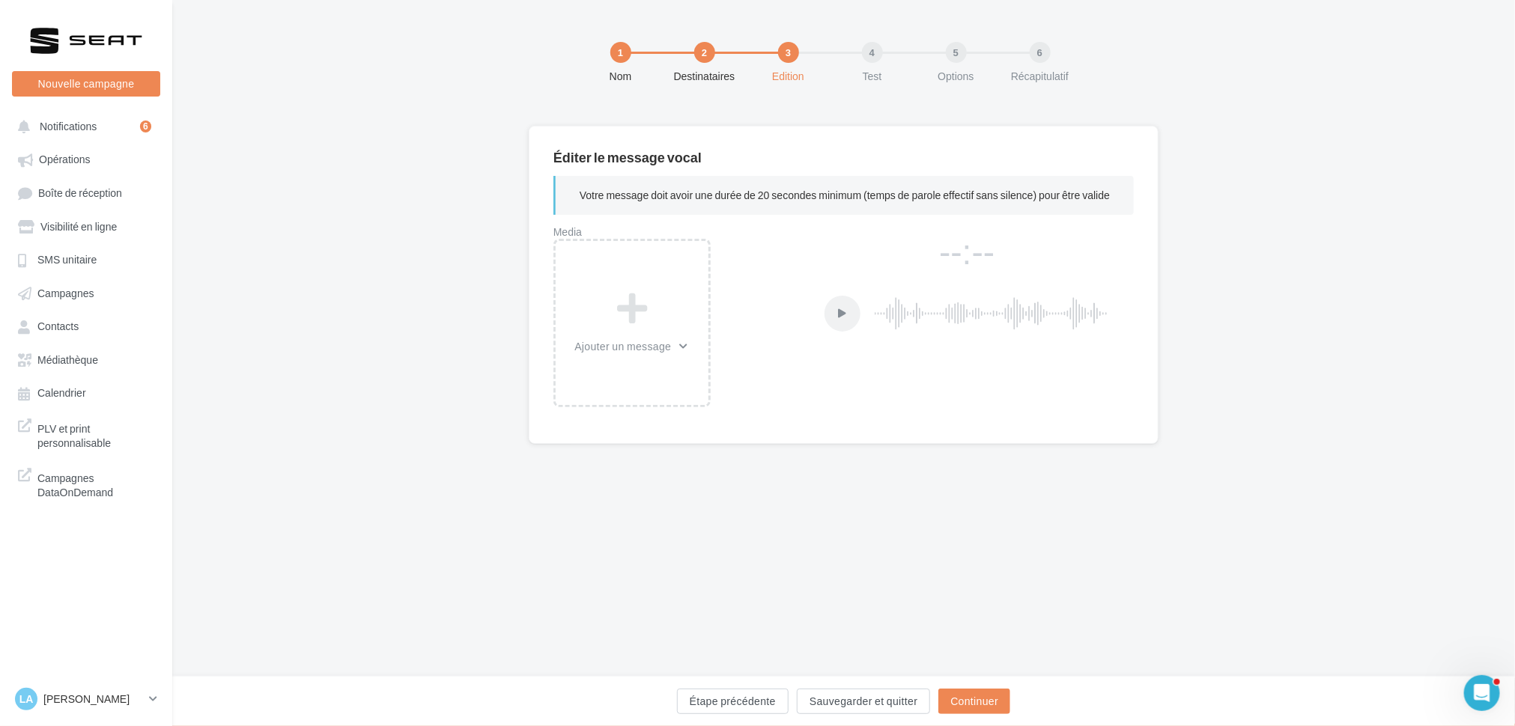
click at [162, 705] on div "La [PERSON_NAME] SEAT-AURILLAC" at bounding box center [86, 705] width 172 height 41
click at [152, 705] on icon at bounding box center [153, 699] width 8 height 13
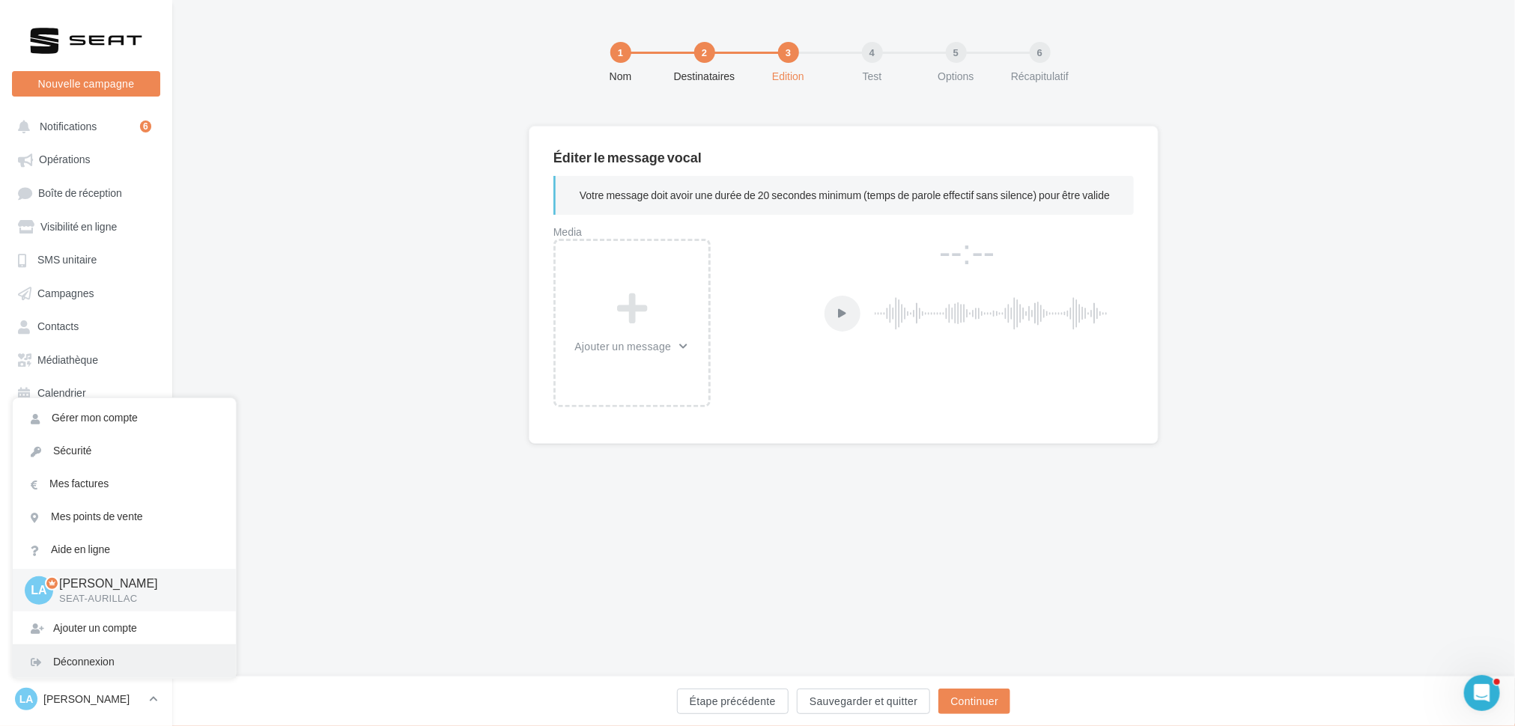
click at [121, 678] on div "Déconnexion" at bounding box center [124, 661] width 223 height 33
